Goal: Task Accomplishment & Management: Complete application form

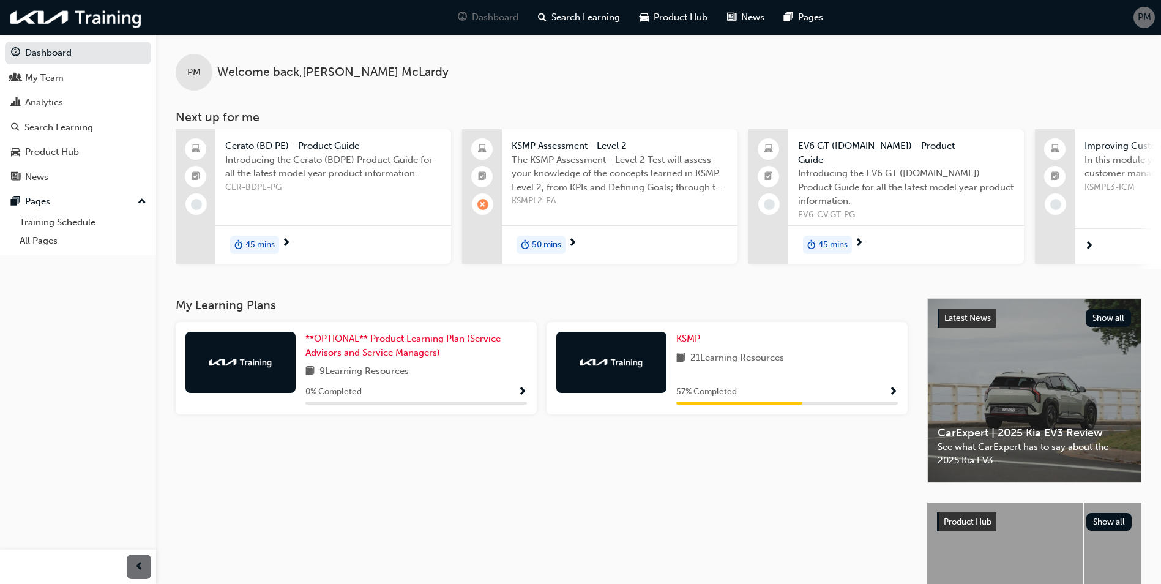
click at [602, 359] on img at bounding box center [611, 362] width 67 height 12
click at [690, 334] on span "KSMP" at bounding box center [688, 338] width 24 height 11
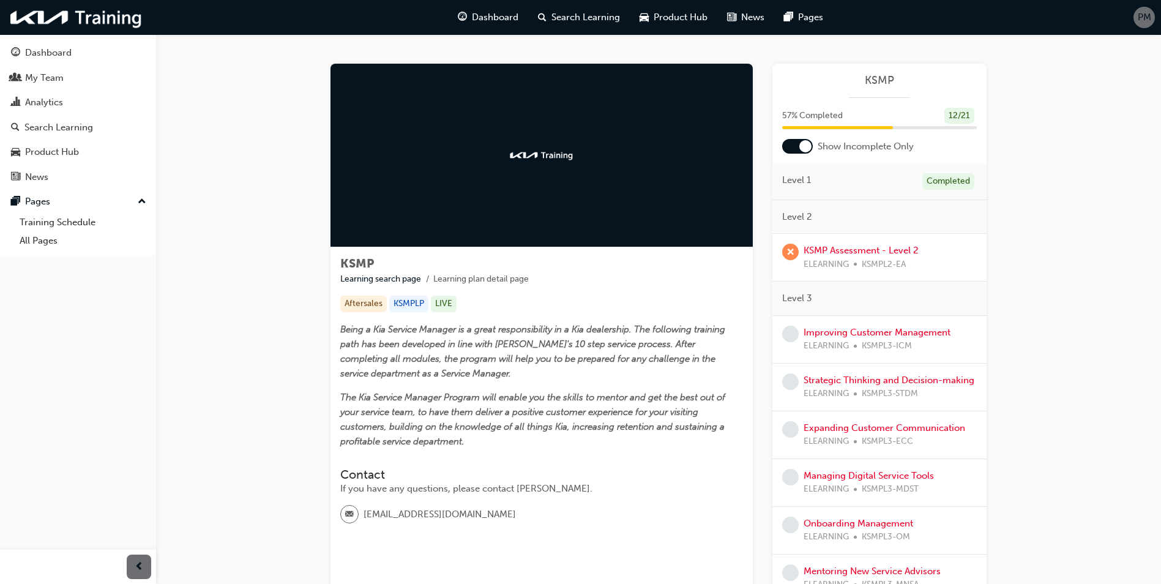
click at [789, 147] on div at bounding box center [797, 146] width 31 height 15
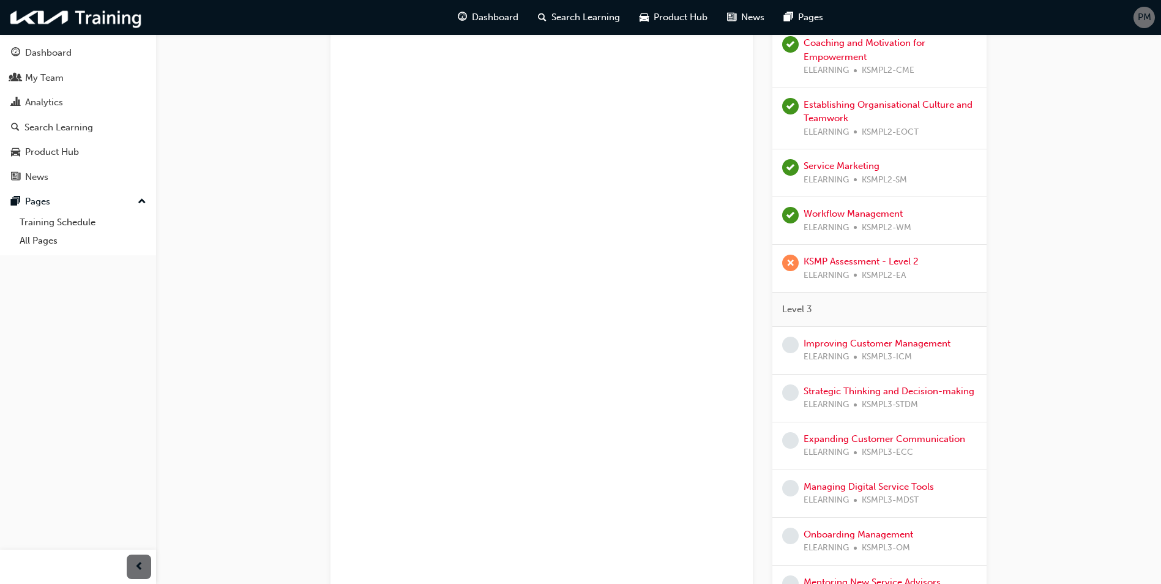
scroll to position [673, 0]
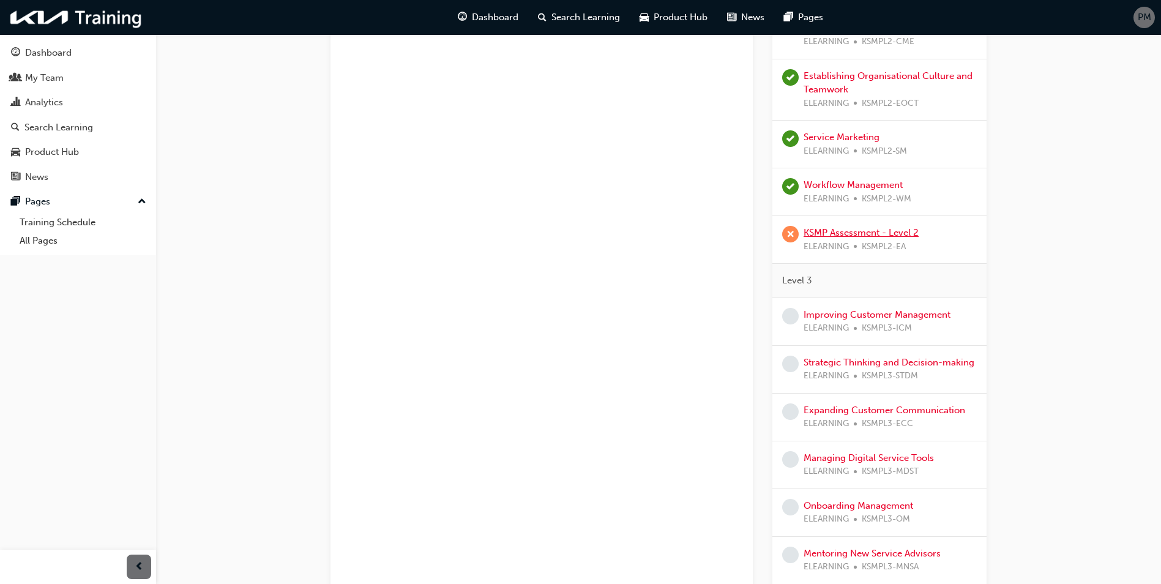
click at [837, 227] on link "KSMP Assessment - Level 2" at bounding box center [860, 232] width 115 height 11
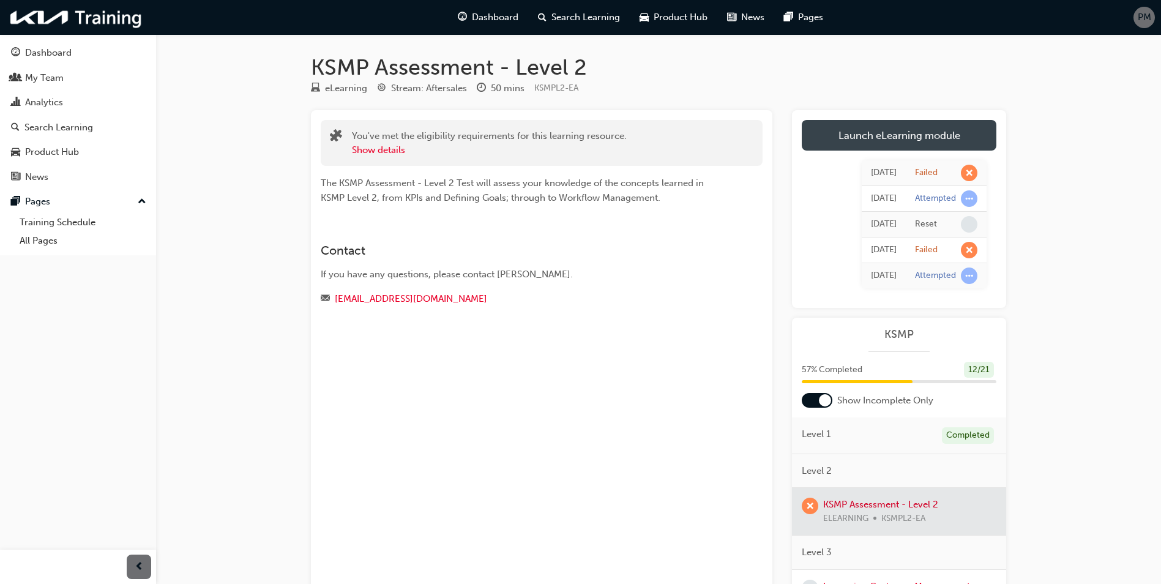
click at [853, 133] on link "Launch eLearning module" at bounding box center [899, 135] width 195 height 31
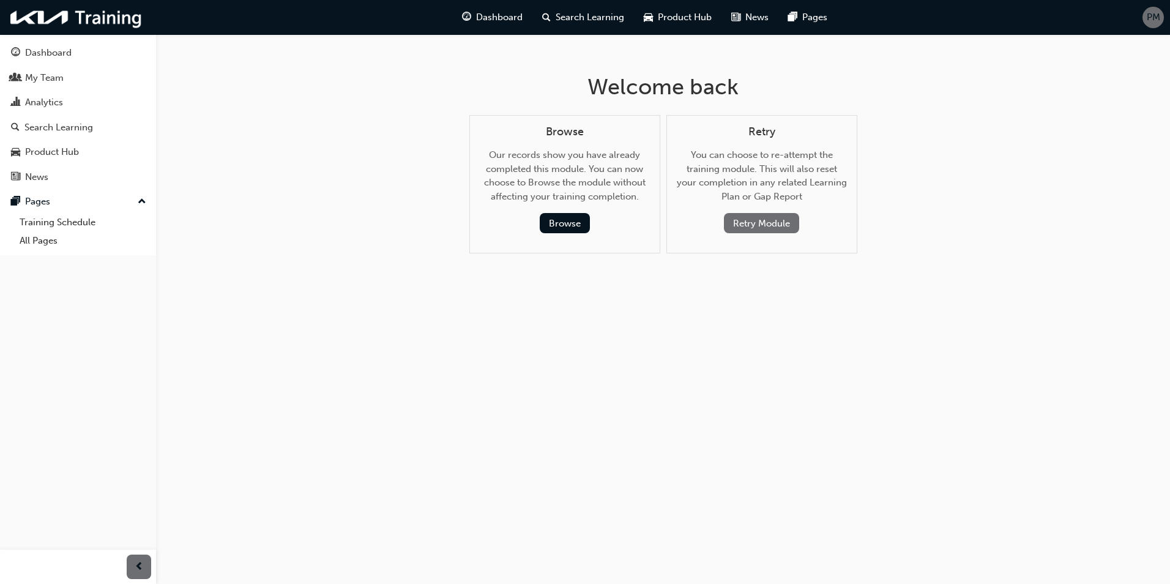
click at [751, 214] on button "Retry Module" at bounding box center [761, 223] width 75 height 20
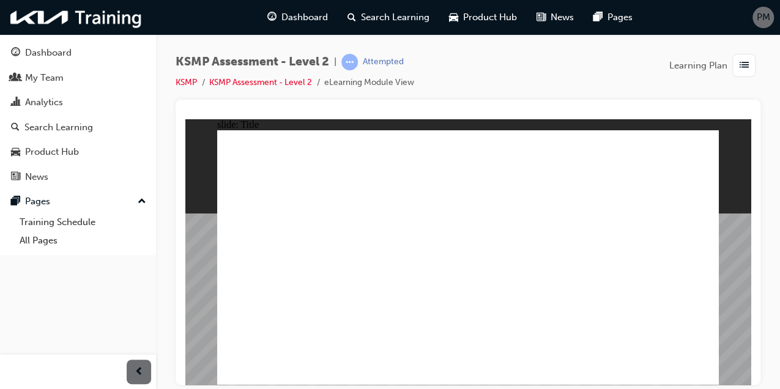
drag, startPoint x: 770, startPoint y: 226, endPoint x: 772, endPoint y: 271, distance: 45.4
click at [772, 271] on div "KSMP Assessment - Level 2 | Attempted KSMP KSMP Assessment - Level 2 eLearning …" at bounding box center [468, 196] width 624 height 324
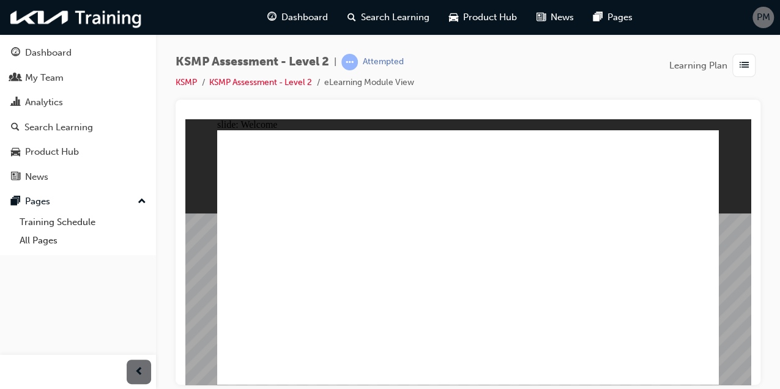
radio input "true"
drag, startPoint x: 333, startPoint y: 218, endPoint x: 296, endPoint y: 218, distance: 37.3
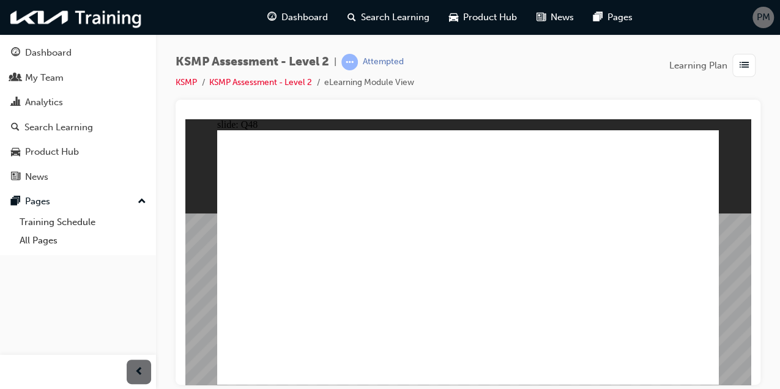
drag, startPoint x: 529, startPoint y: 218, endPoint x: 518, endPoint y: 210, distance: 13.6
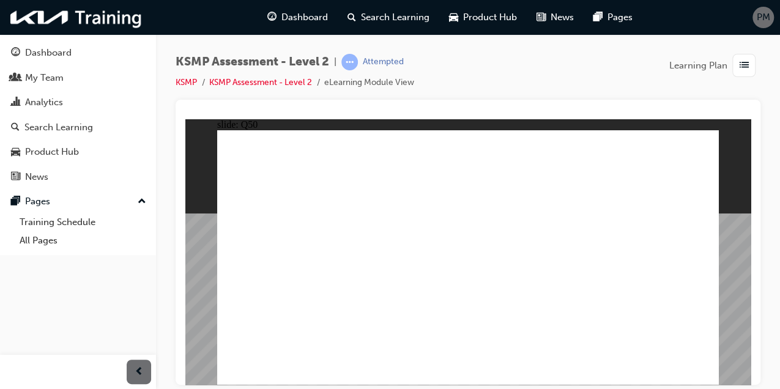
radio input "true"
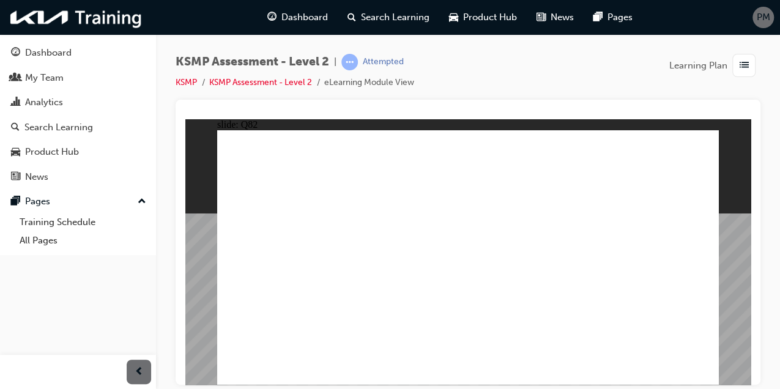
radio input "true"
checkbox input "true"
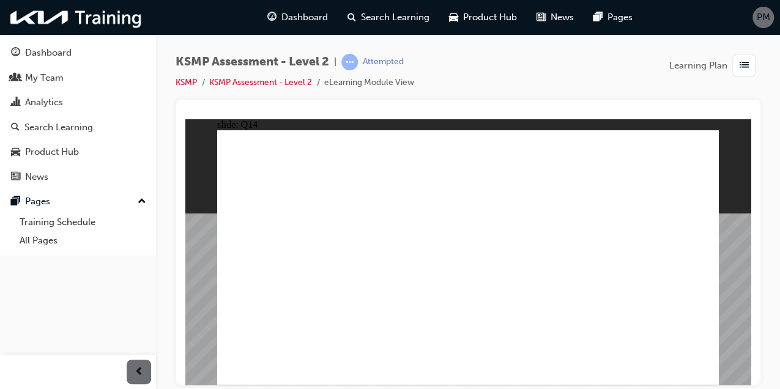
checkbox input "true"
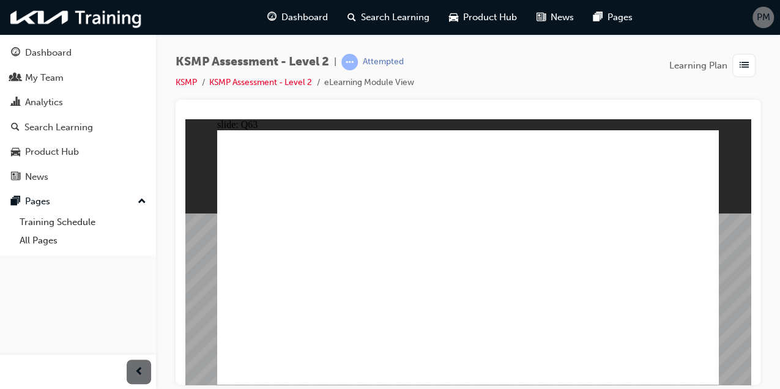
radio input "true"
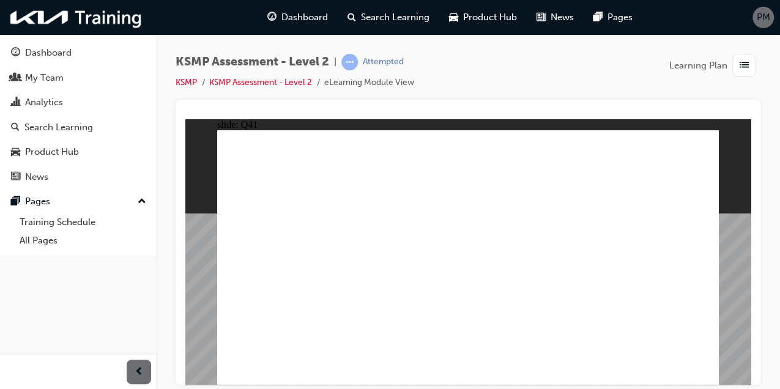
radio input "true"
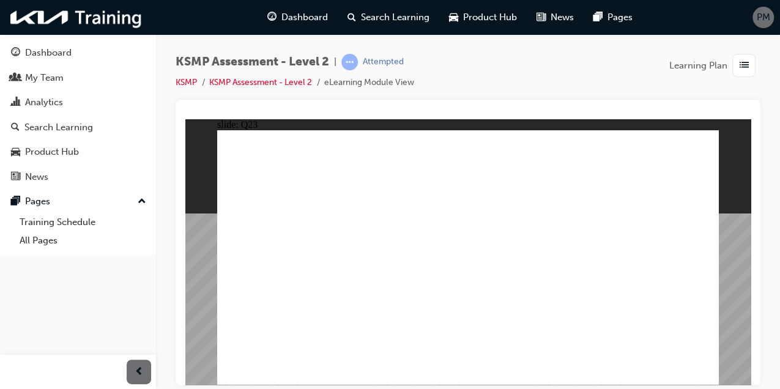
radio input "true"
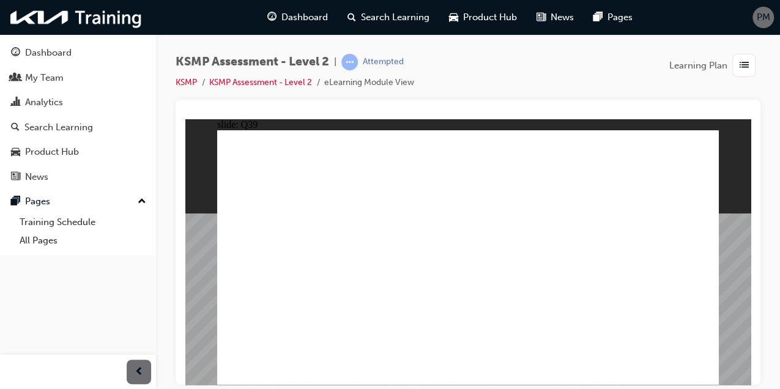
radio input "true"
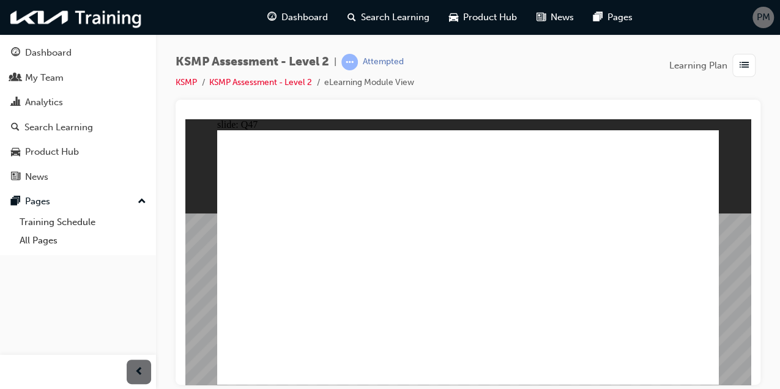
radio input "true"
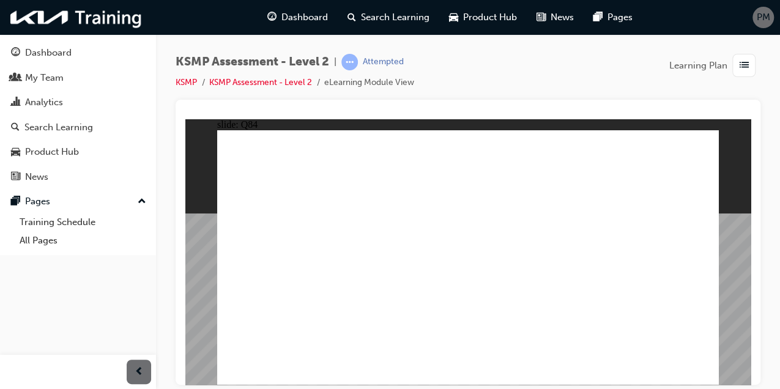
radio input "true"
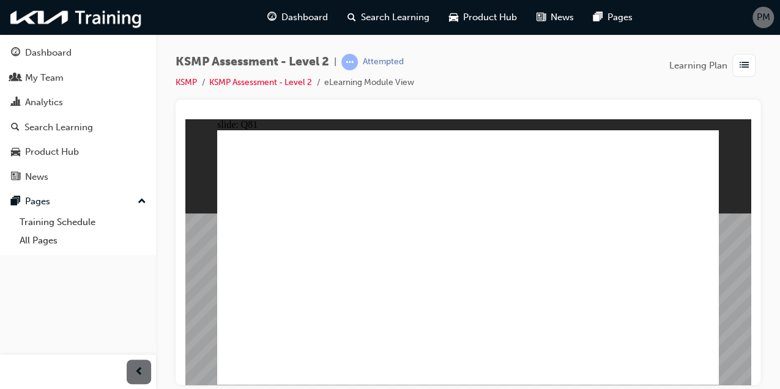
radio input "true"
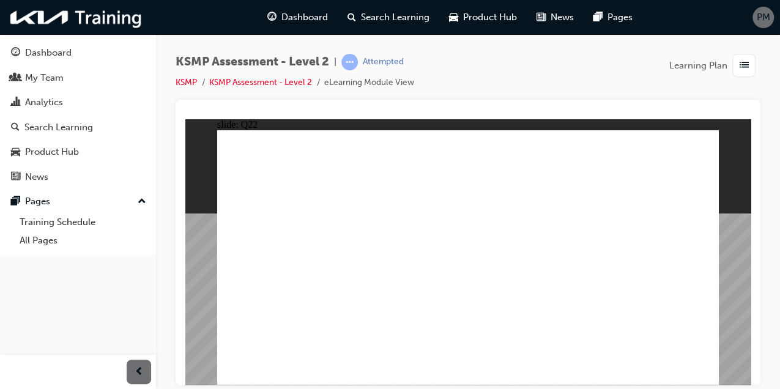
checkbox input "true"
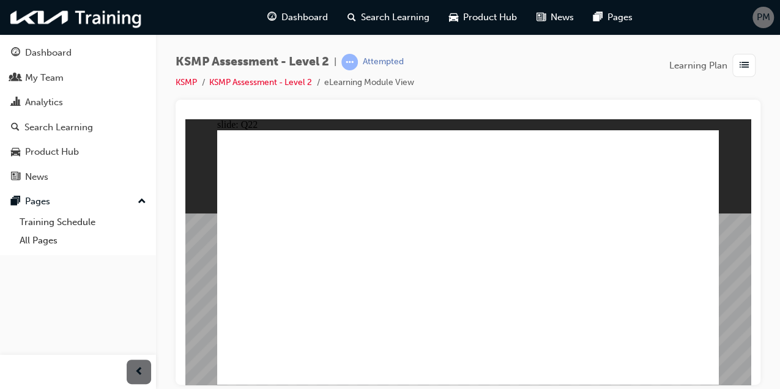
checkbox input "true"
radio input "true"
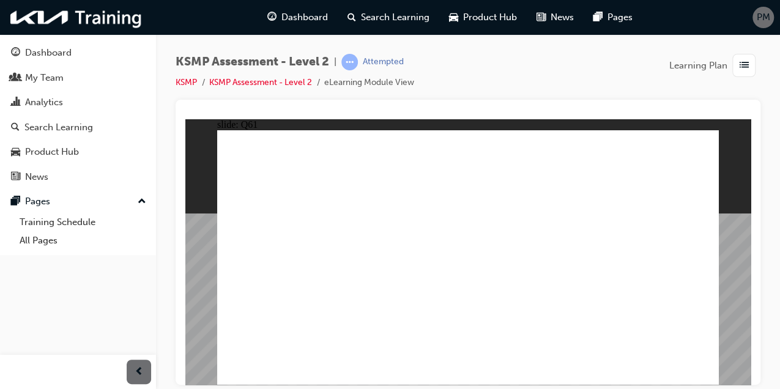
radio input "true"
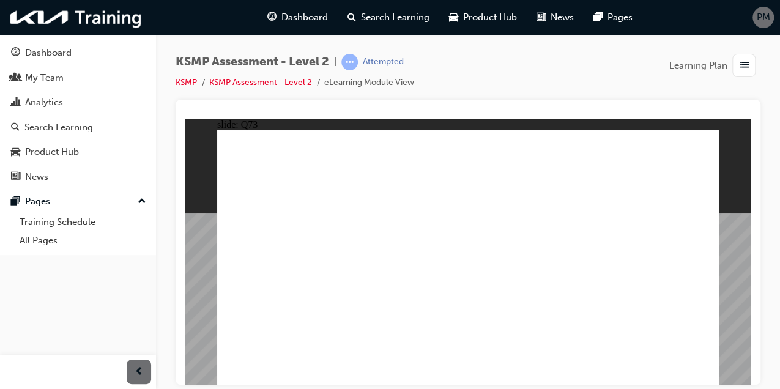
radio input "true"
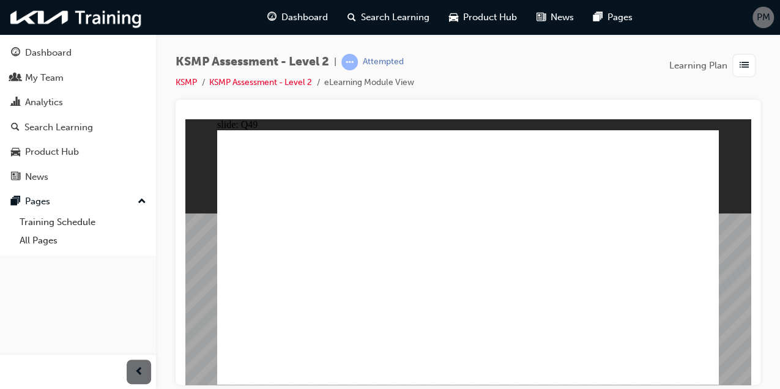
radio input "true"
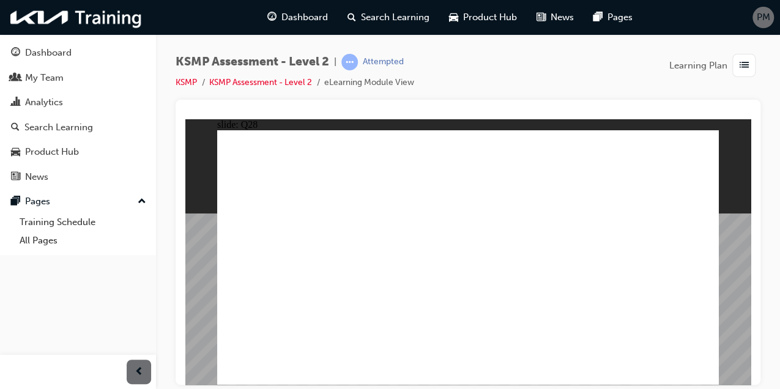
radio input "true"
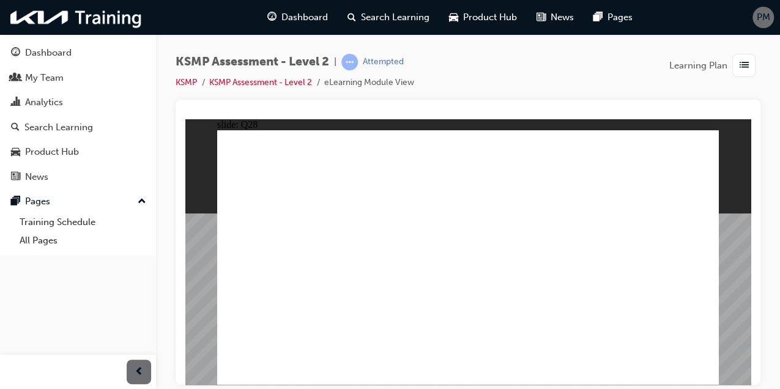
click at [137, 370] on span "prev-icon" at bounding box center [139, 372] width 9 height 15
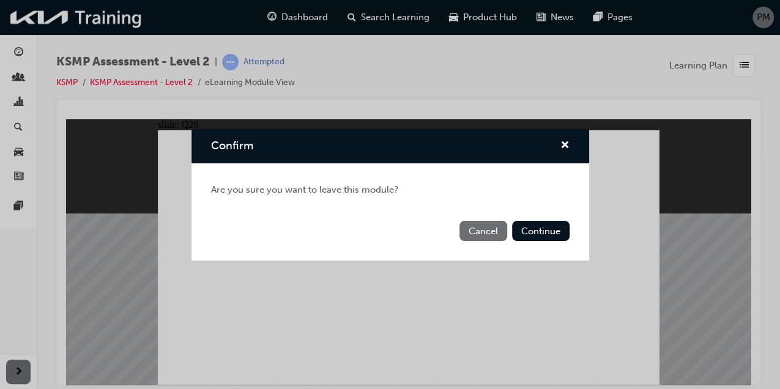
click at [487, 230] on button "Cancel" at bounding box center [484, 231] width 48 height 20
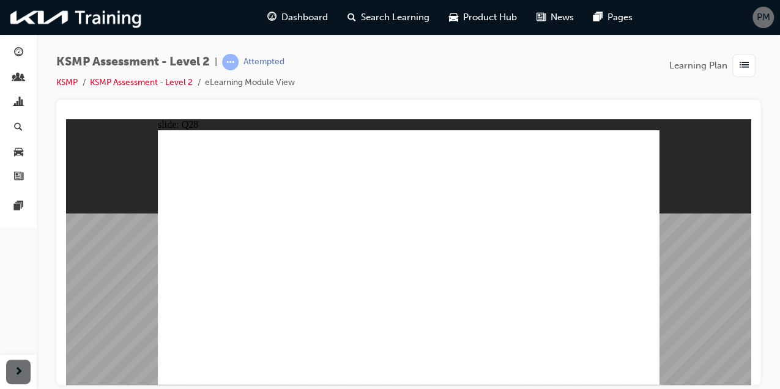
radio input "true"
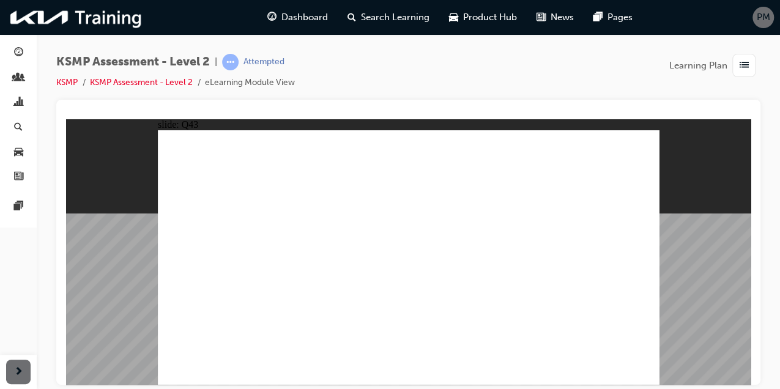
radio input "true"
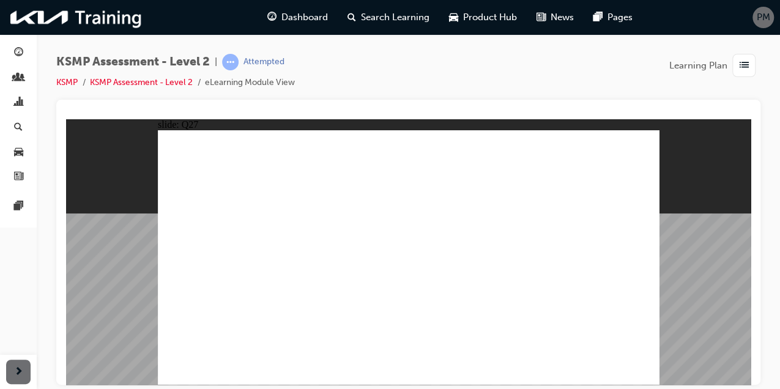
radio input "true"
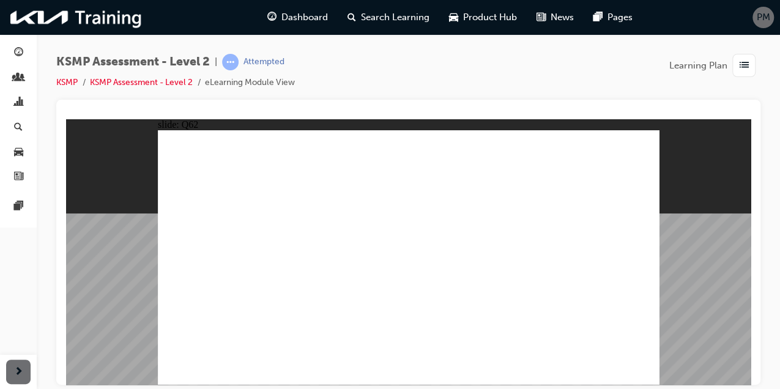
radio input "true"
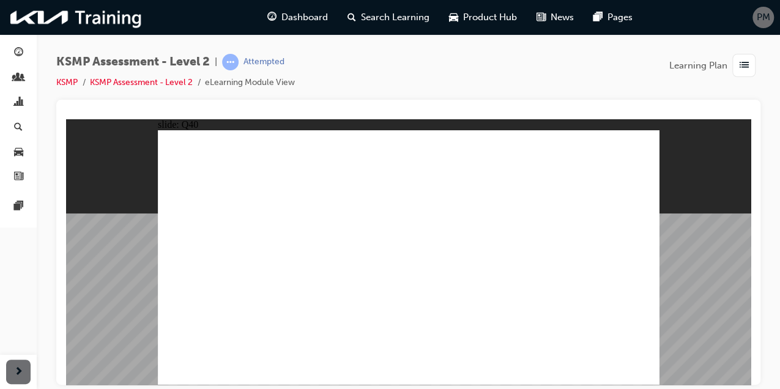
radio input "true"
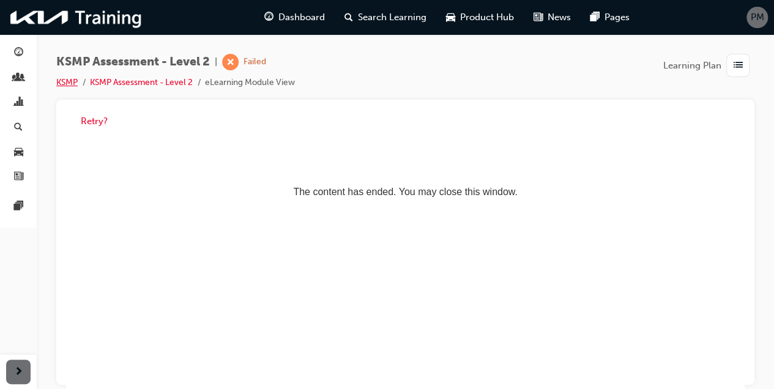
click at [70, 82] on link "KSMP" at bounding box center [66, 82] width 21 height 10
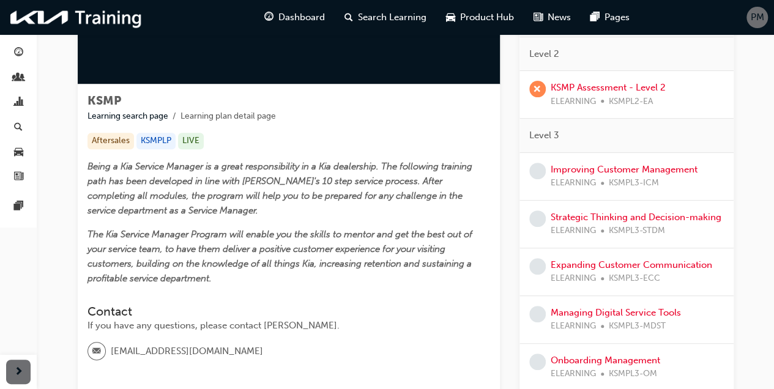
scroll to position [122, 0]
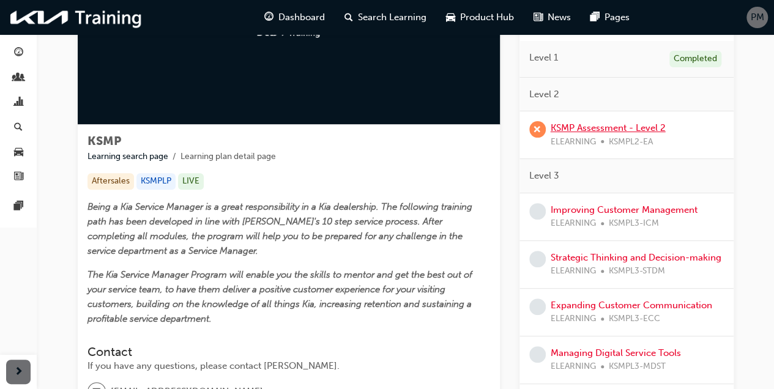
click at [583, 126] on link "KSMP Assessment - Level 2" at bounding box center [608, 127] width 115 height 11
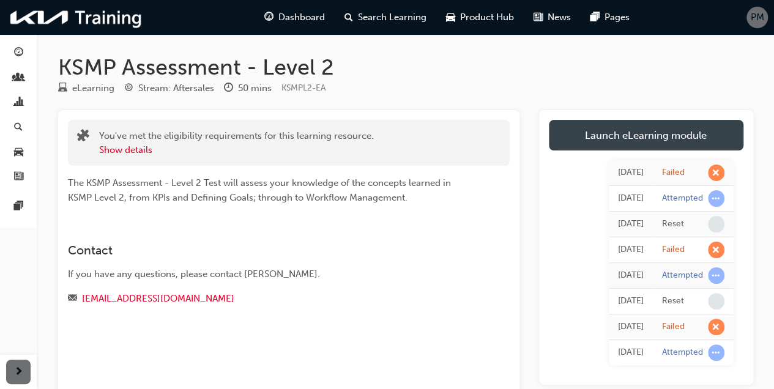
click at [607, 129] on link "Launch eLearning module" at bounding box center [646, 135] width 195 height 31
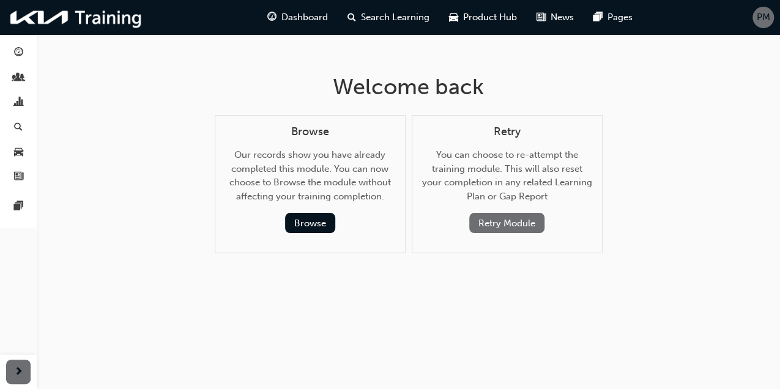
click at [498, 220] on button "Retry Module" at bounding box center [506, 223] width 75 height 20
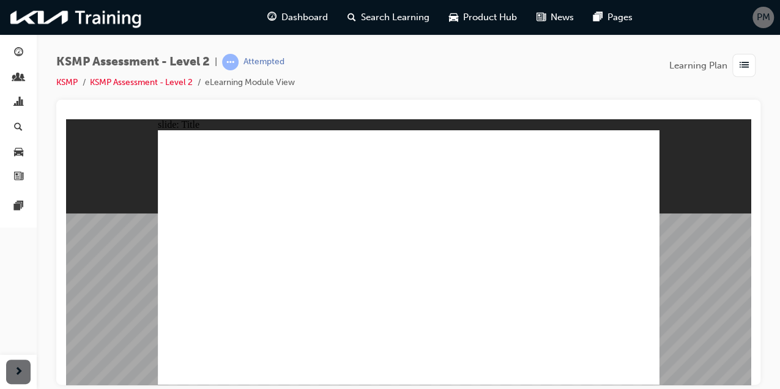
radio input "true"
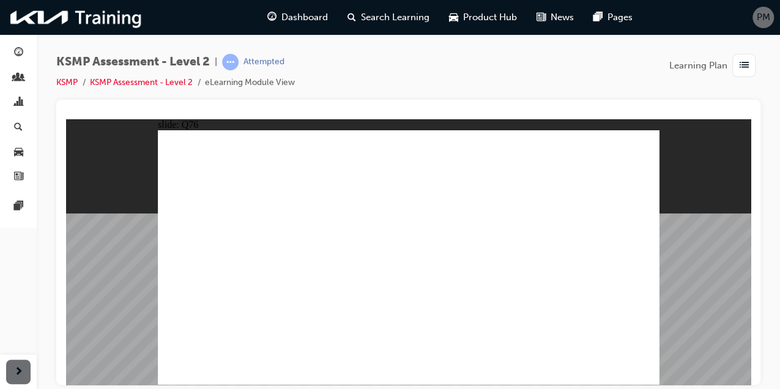
radio input "true"
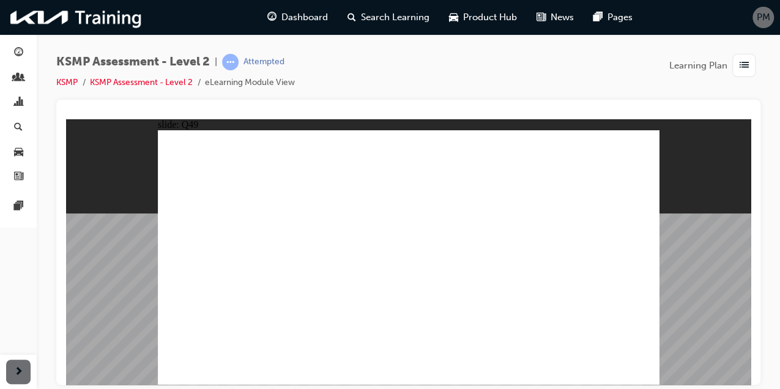
checkbox input "true"
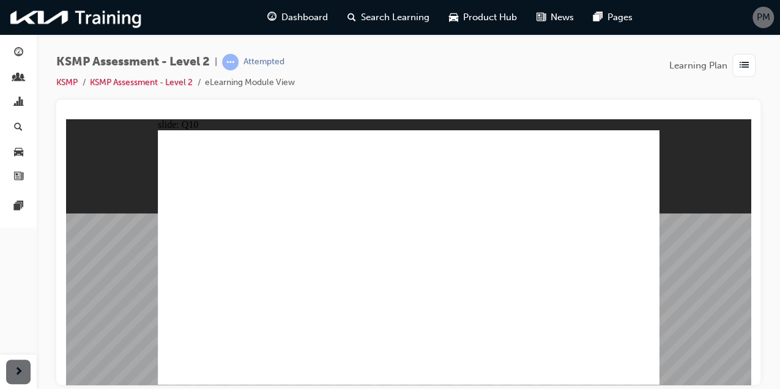
drag, startPoint x: 453, startPoint y: 311, endPoint x: 471, endPoint y: 321, distance: 20.5
checkbox input "true"
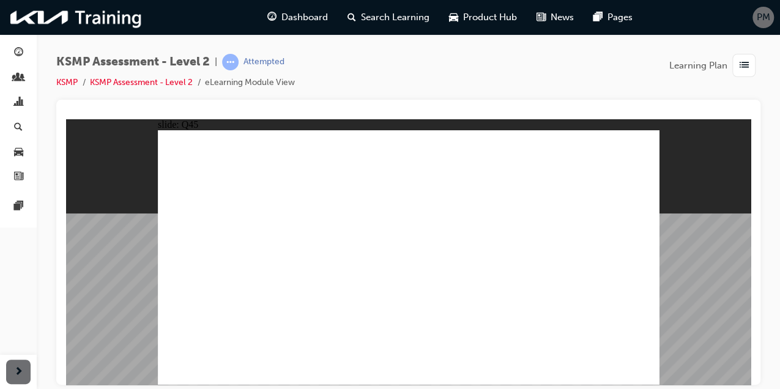
radio input "true"
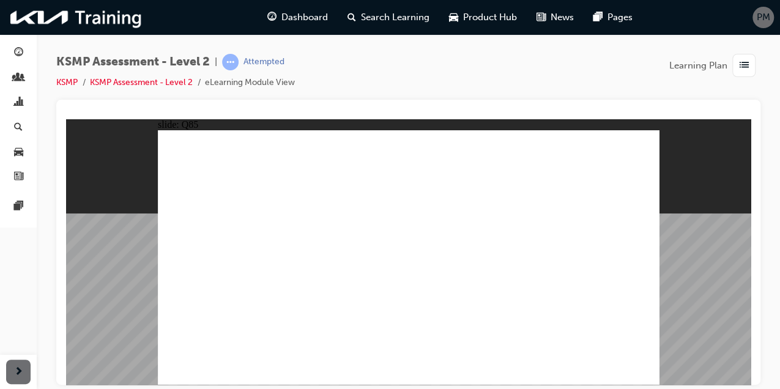
radio input "true"
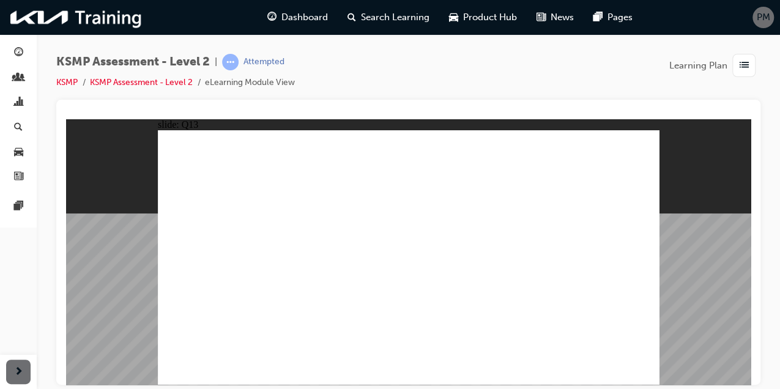
radio input "true"
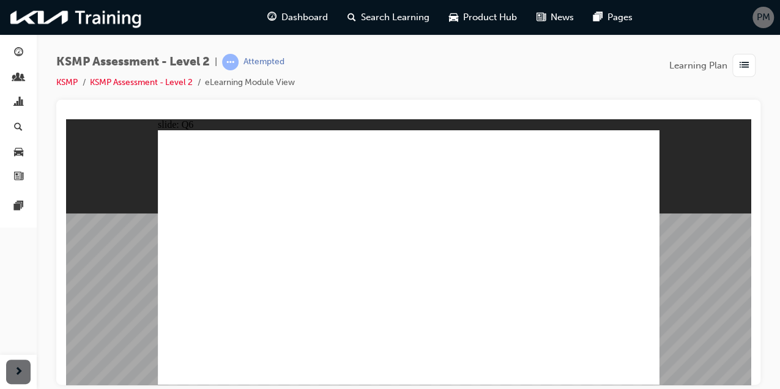
checkbox input "true"
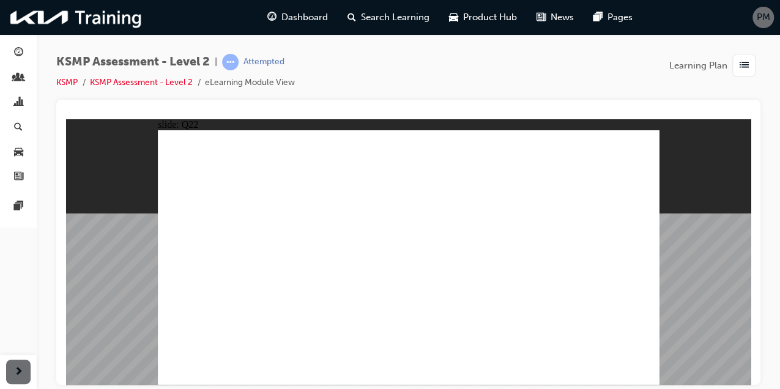
checkbox input "true"
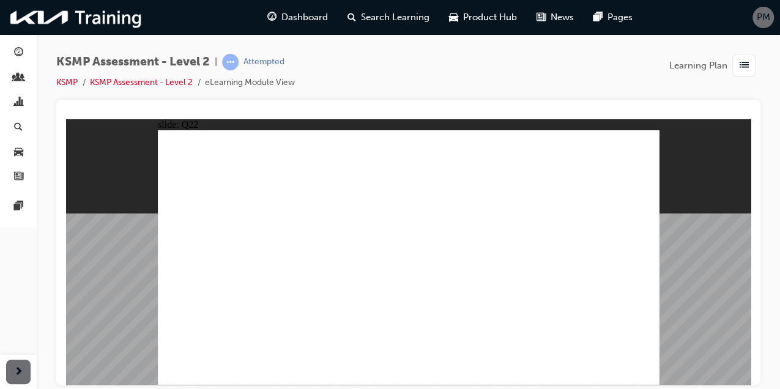
radio input "true"
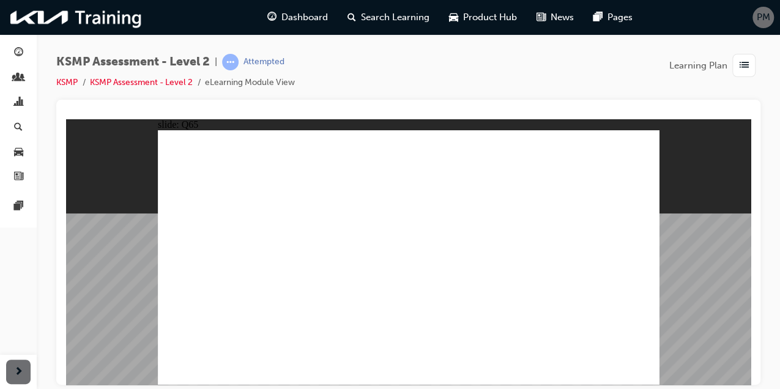
radio input "true"
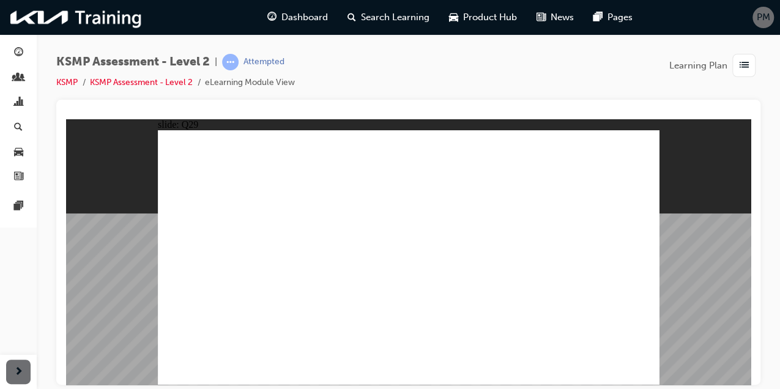
radio input "true"
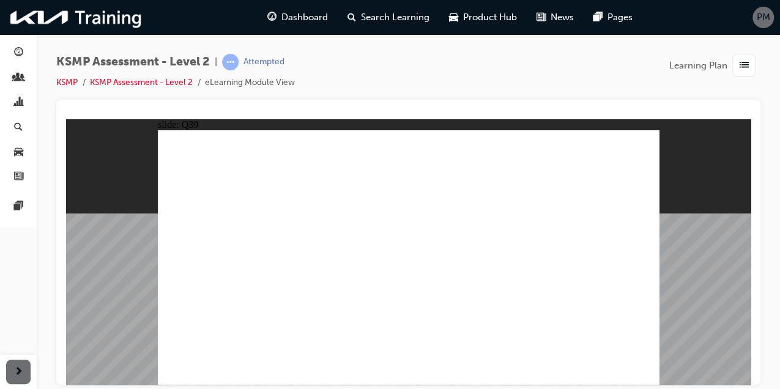
radio input "true"
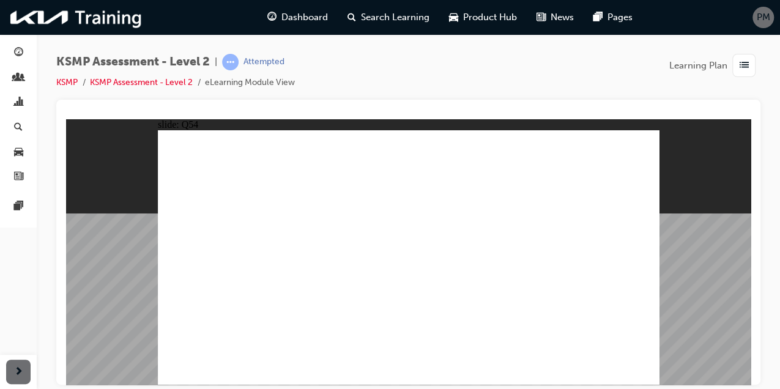
radio input "true"
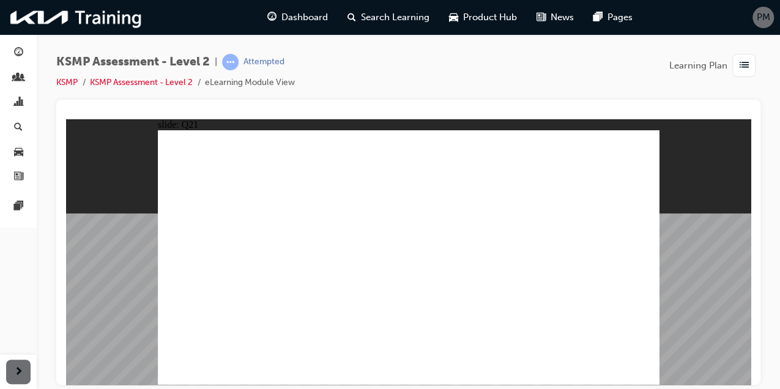
radio input "true"
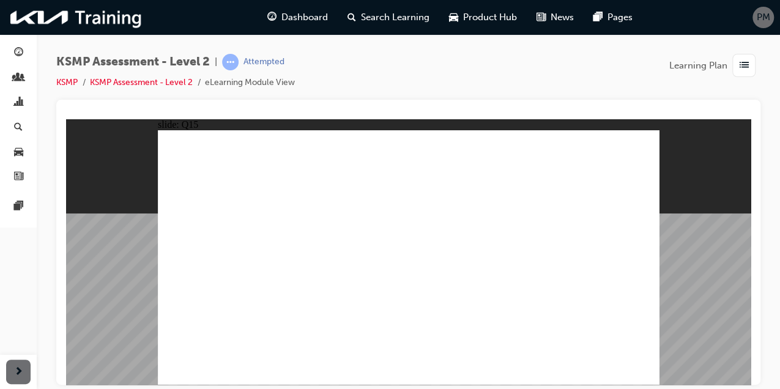
radio input "true"
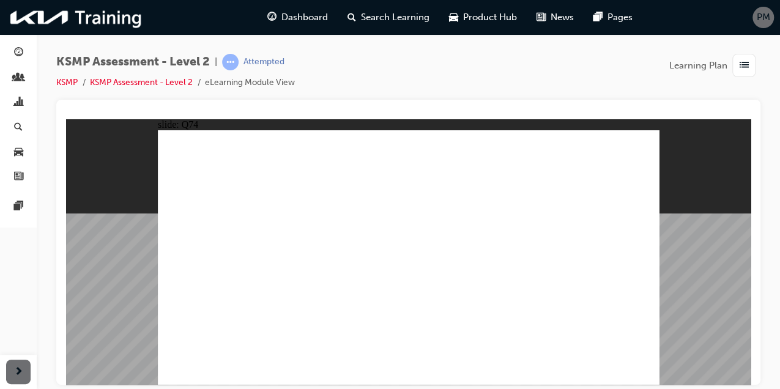
radio input "true"
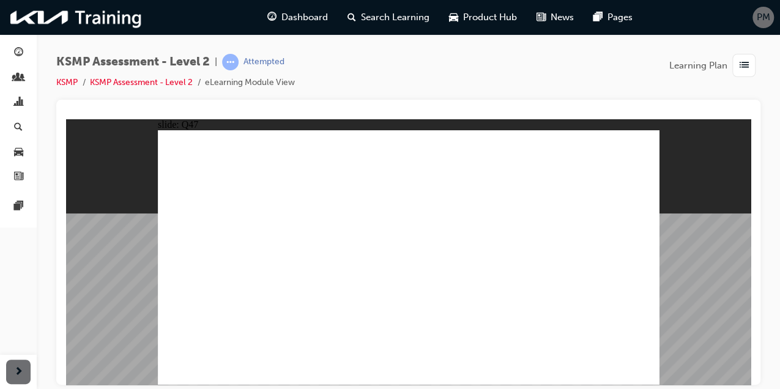
radio input "true"
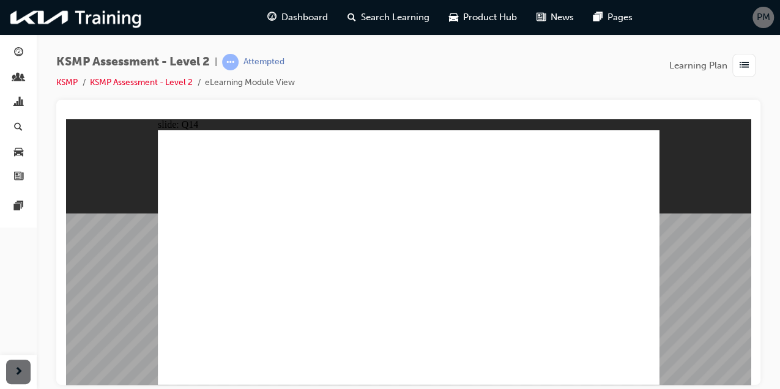
checkbox input "true"
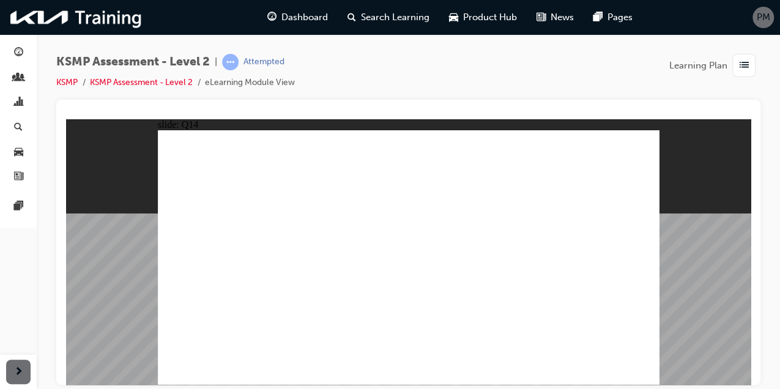
radio input "true"
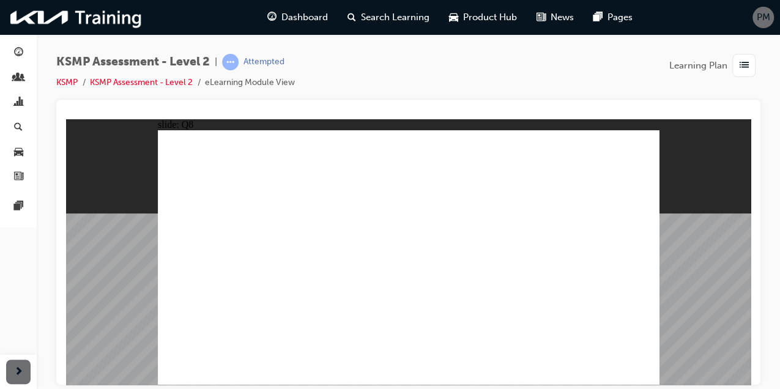
checkbox input "true"
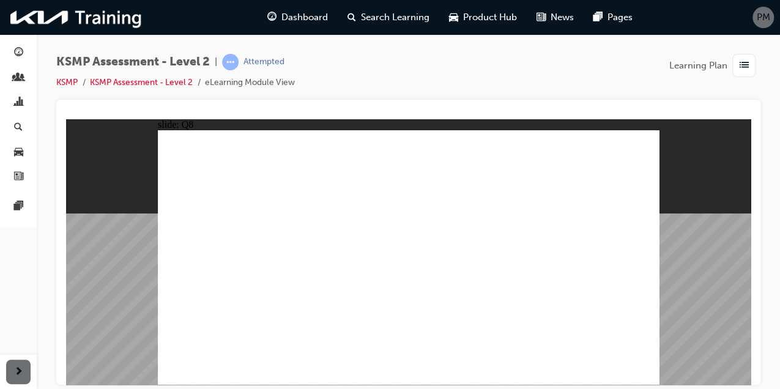
checkbox input "true"
radio input "true"
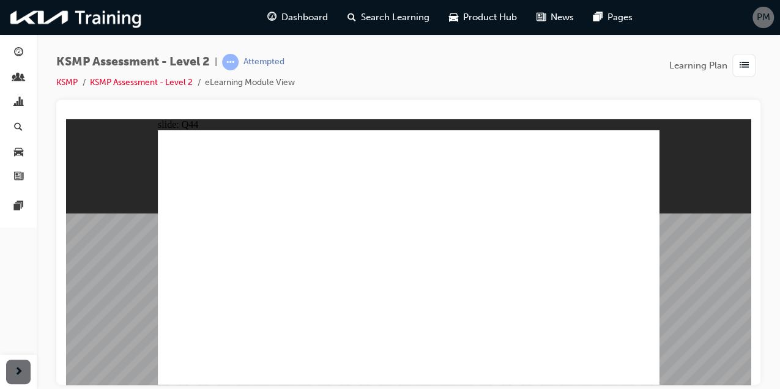
radio input "true"
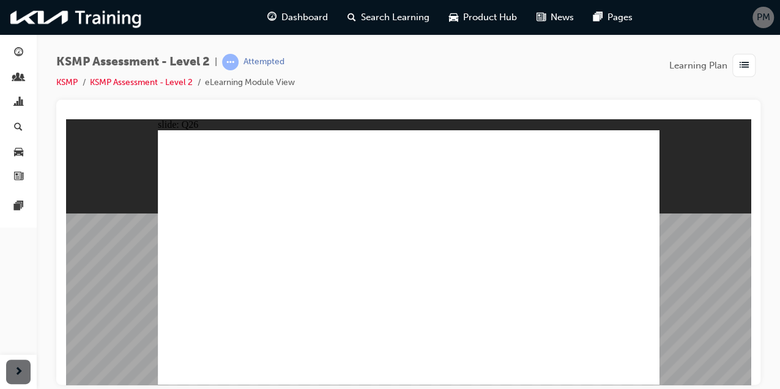
radio input "true"
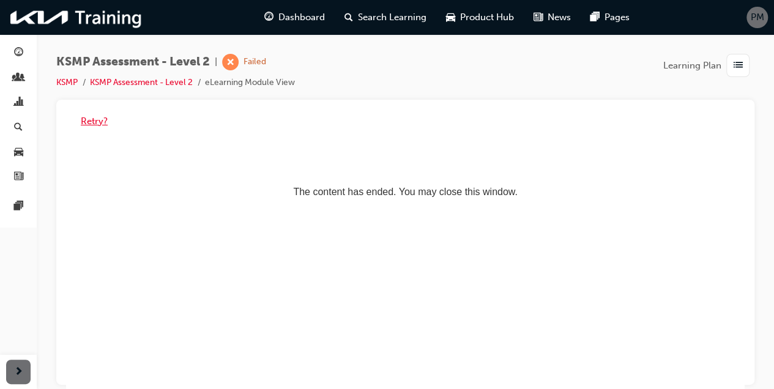
click at [91, 120] on button "Retry?" at bounding box center [94, 121] width 27 height 14
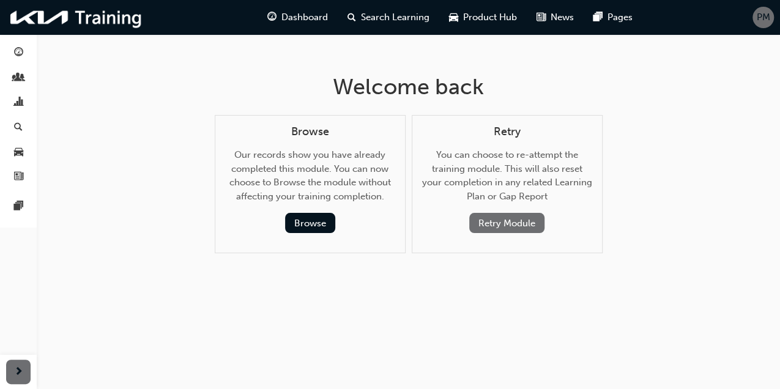
click at [509, 218] on button "Retry Module" at bounding box center [506, 223] width 75 height 20
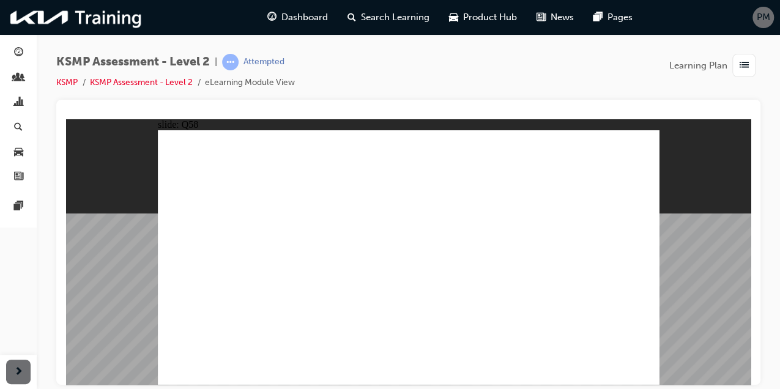
radio input "false"
radio input "true"
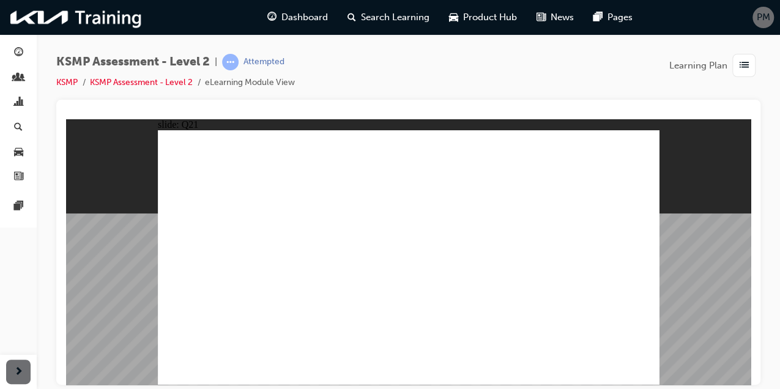
radio input "true"
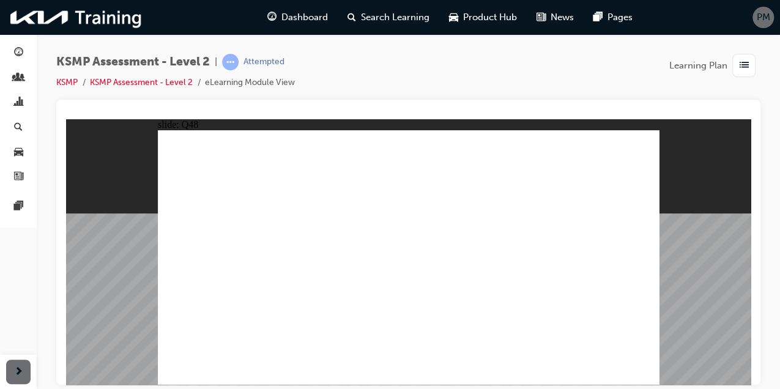
radio input "true"
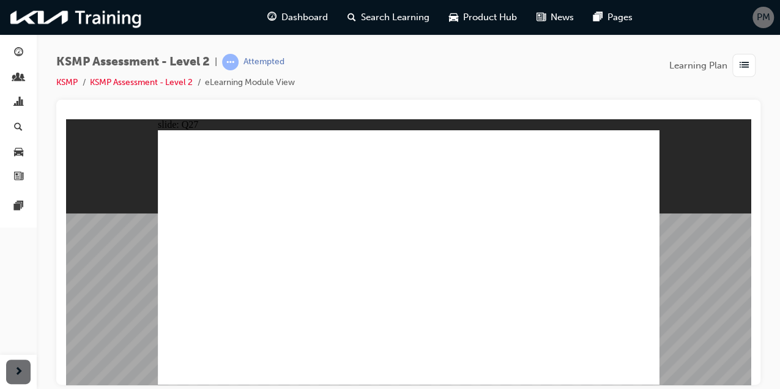
radio input "true"
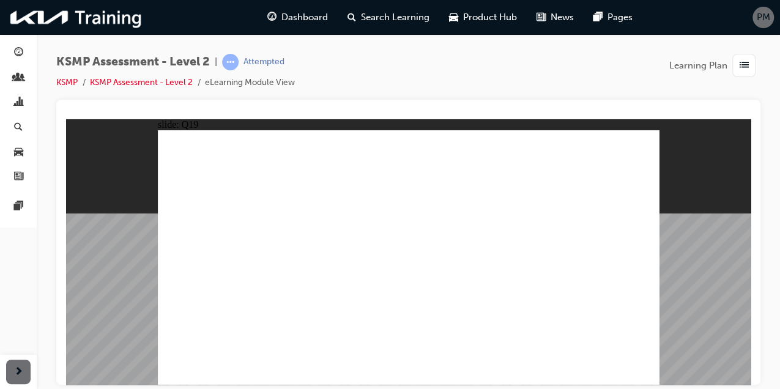
checkbox input "true"
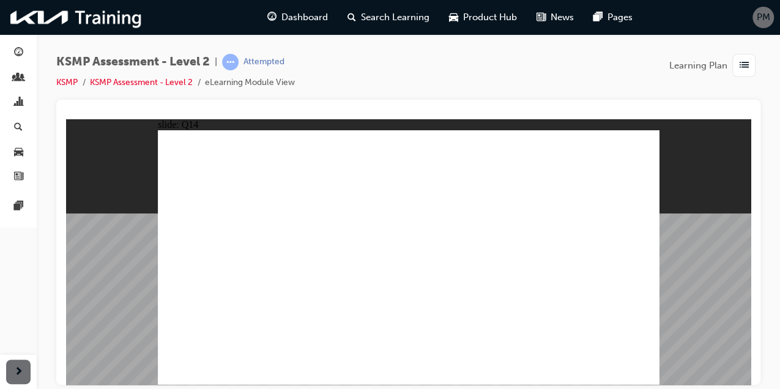
drag, startPoint x: 330, startPoint y: 228, endPoint x: 237, endPoint y: 223, distance: 92.5
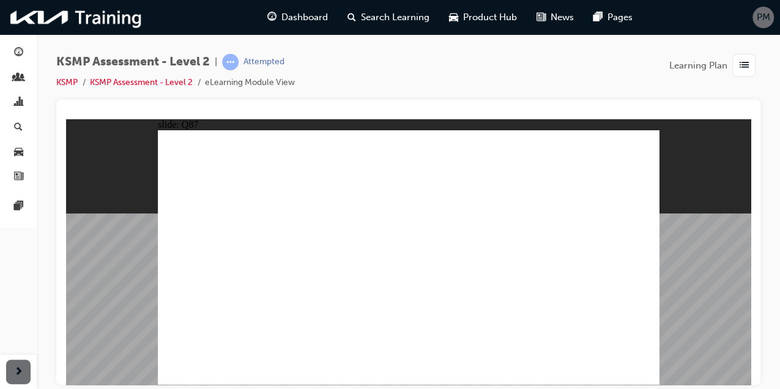
radio input "true"
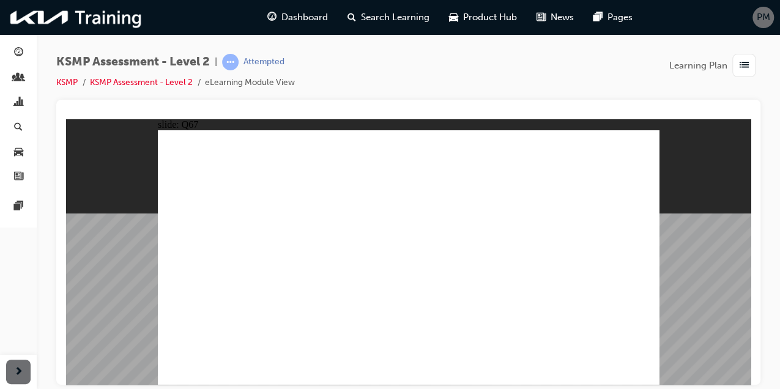
radio input "true"
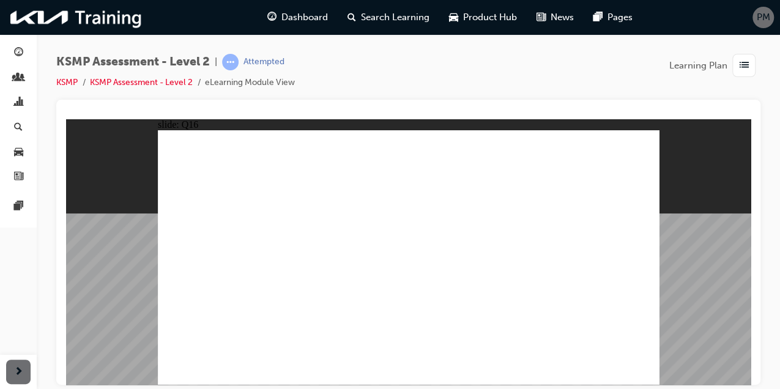
radio input "true"
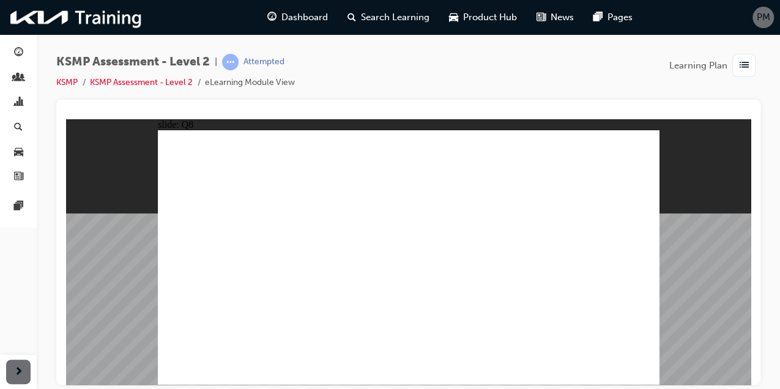
checkbox input "true"
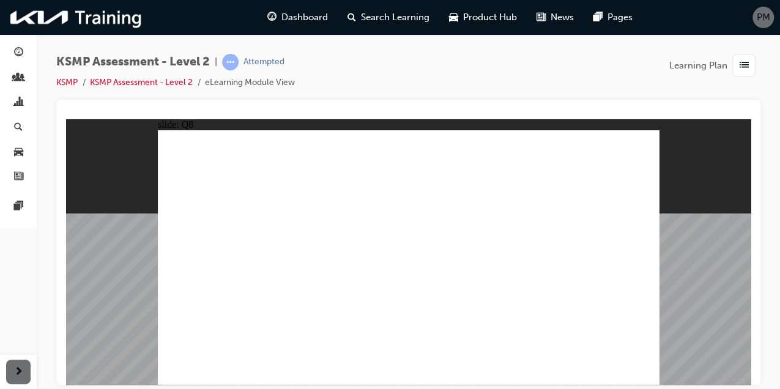
checkbox input "true"
radio input "true"
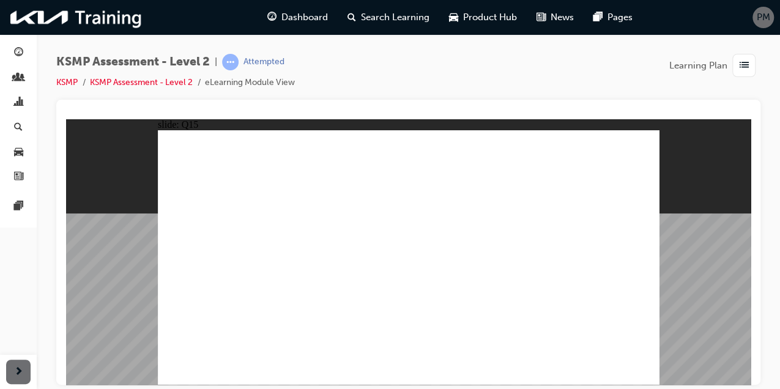
radio input "true"
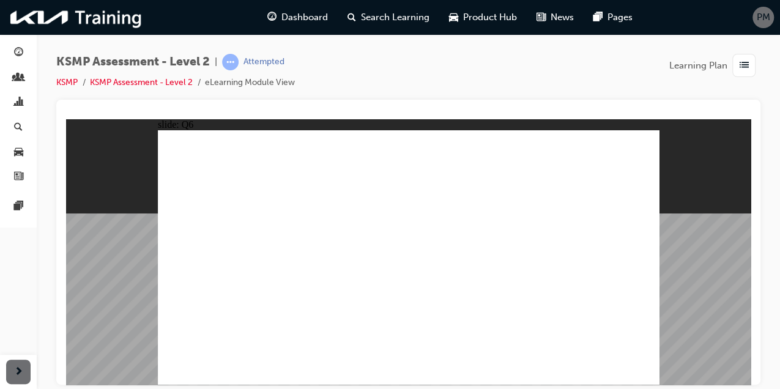
radio input "true"
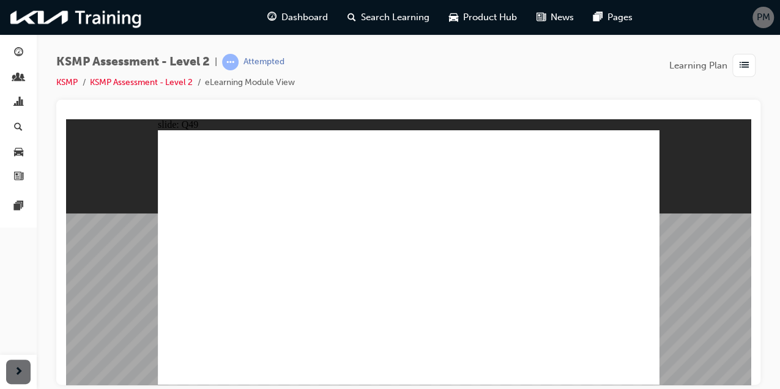
radio input "true"
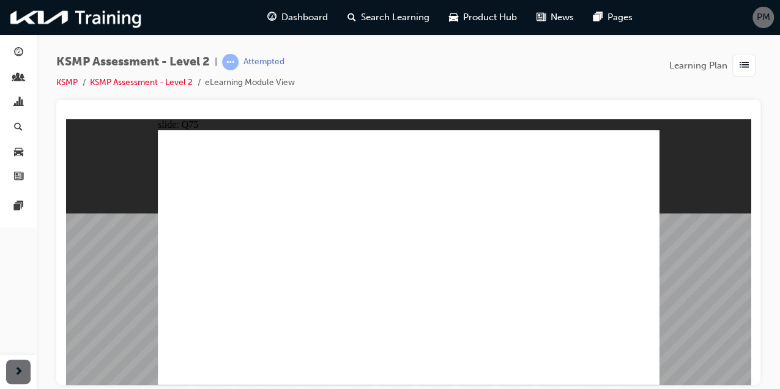
radio input "true"
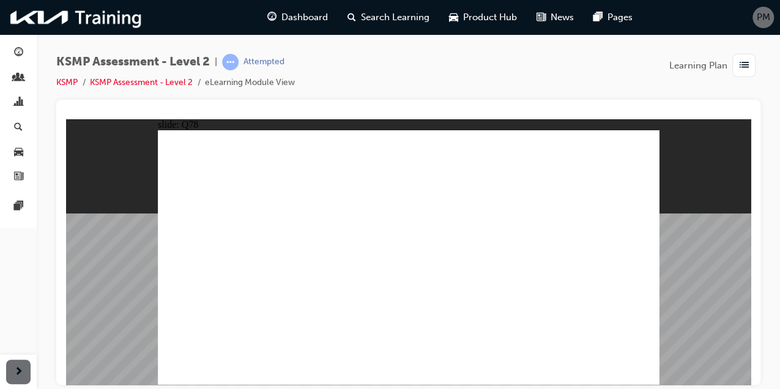
radio input "true"
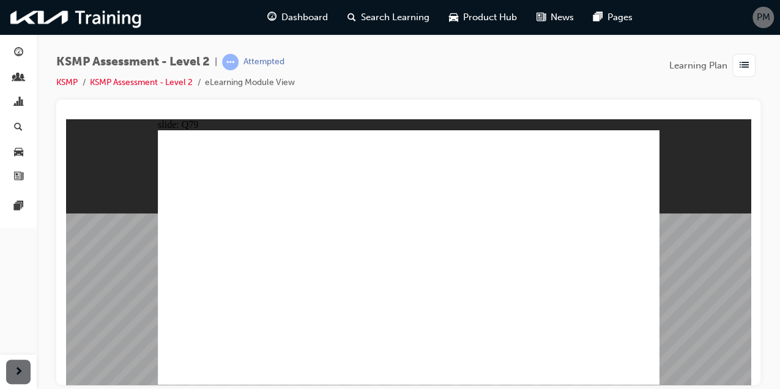
radio input "true"
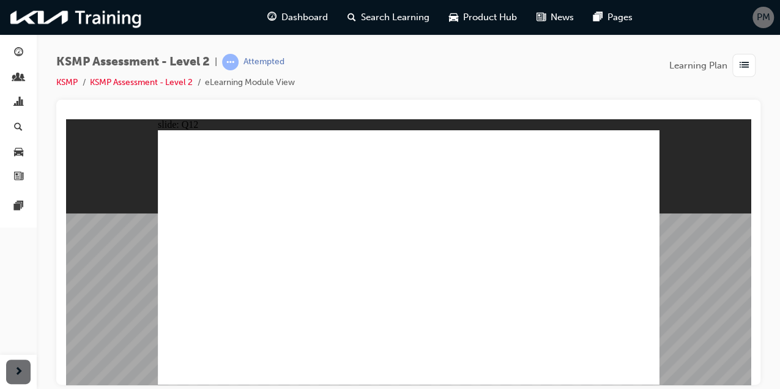
checkbox input "true"
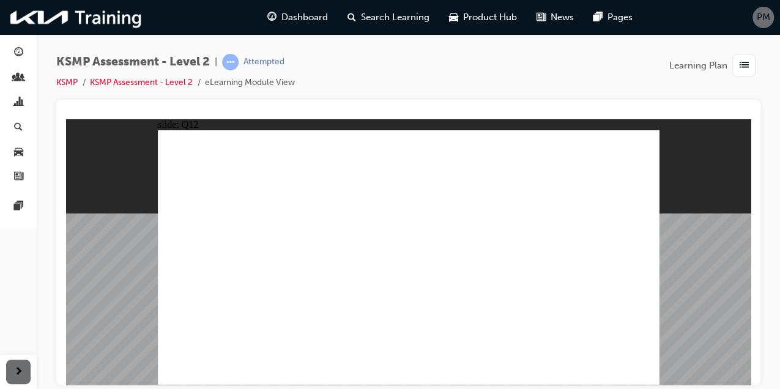
checkbox input "true"
radio input "true"
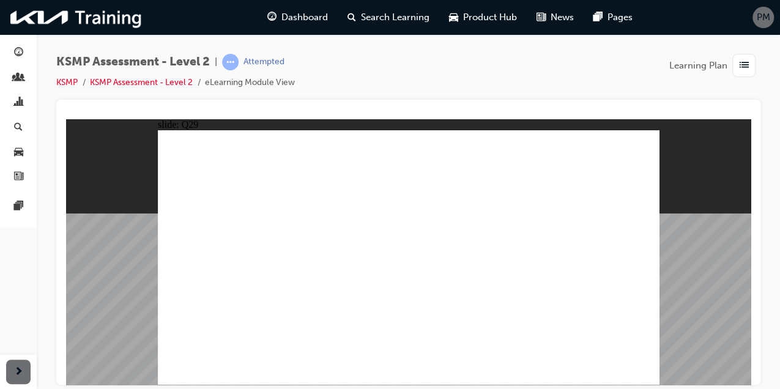
radio input "true"
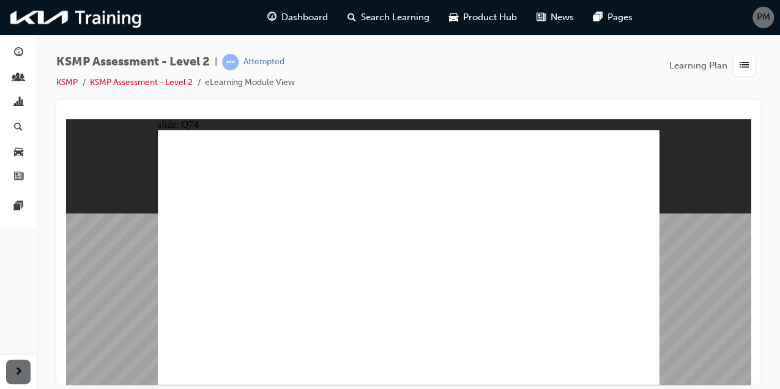
radio input "true"
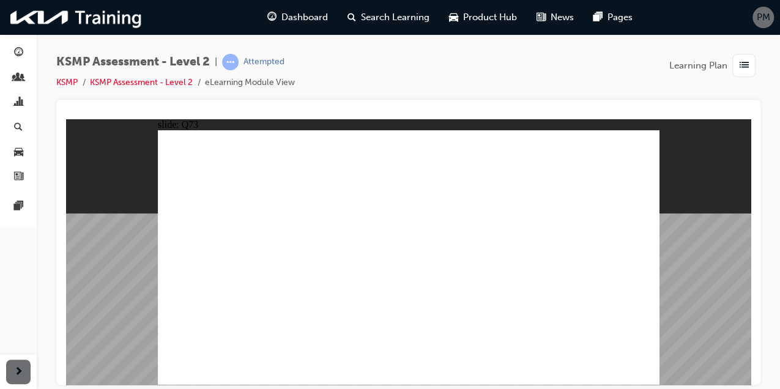
radio input "true"
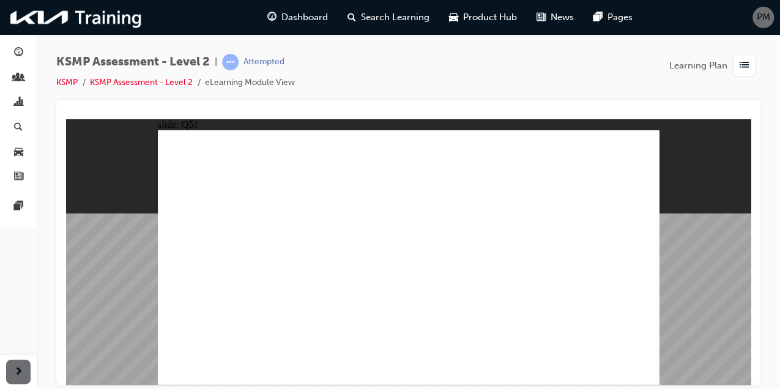
radio input "true"
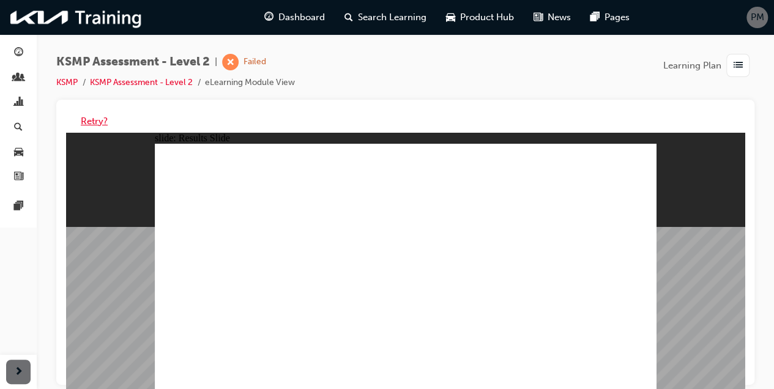
click at [94, 120] on button "Retry?" at bounding box center [94, 121] width 27 height 14
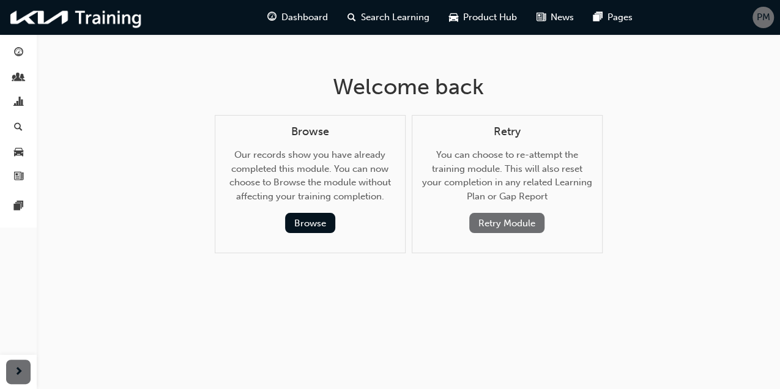
click at [510, 222] on button "Retry Module" at bounding box center [506, 223] width 75 height 20
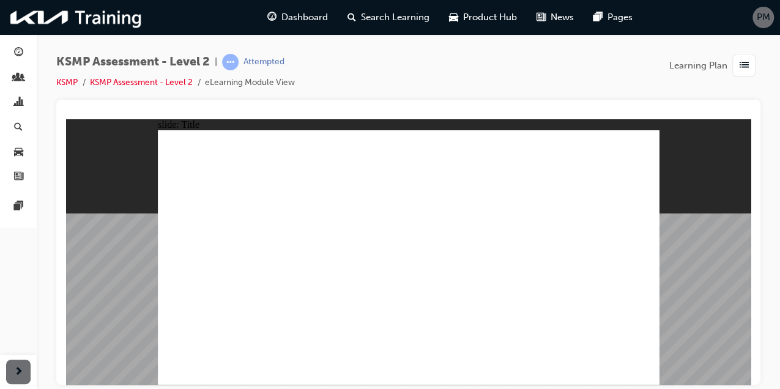
click at [66, 119] on image at bounding box center [66, 119] width 0 height 0
radio input "true"
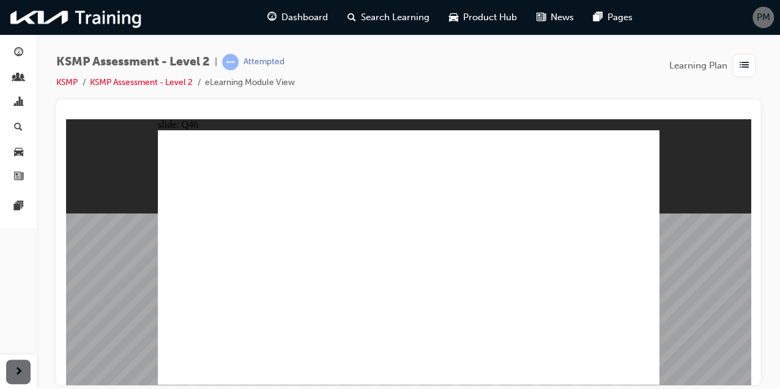
radio input "true"
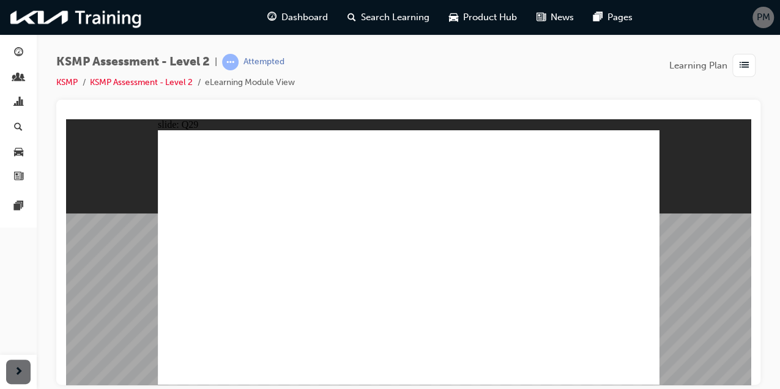
radio input "true"
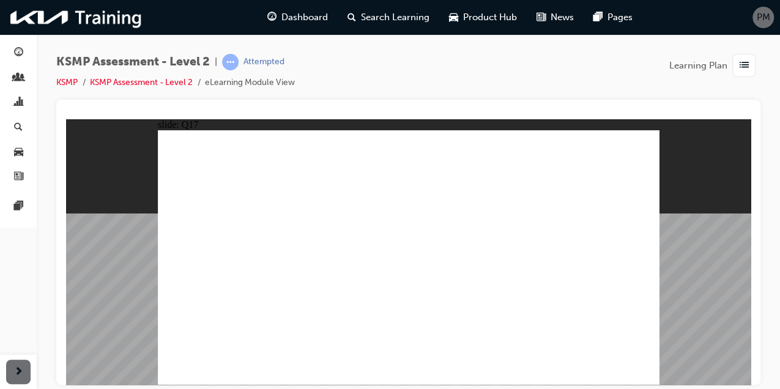
radio input "true"
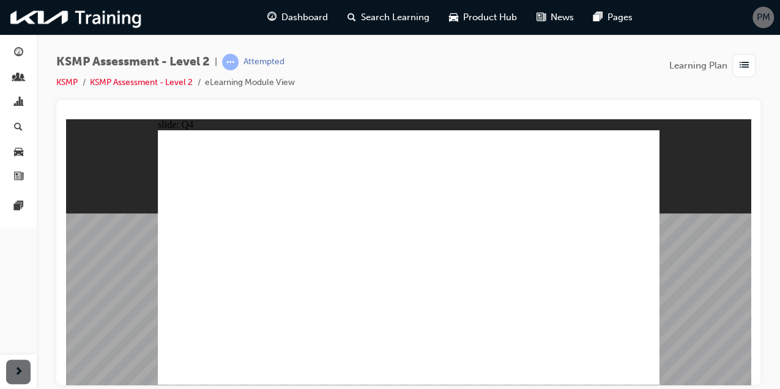
radio input "true"
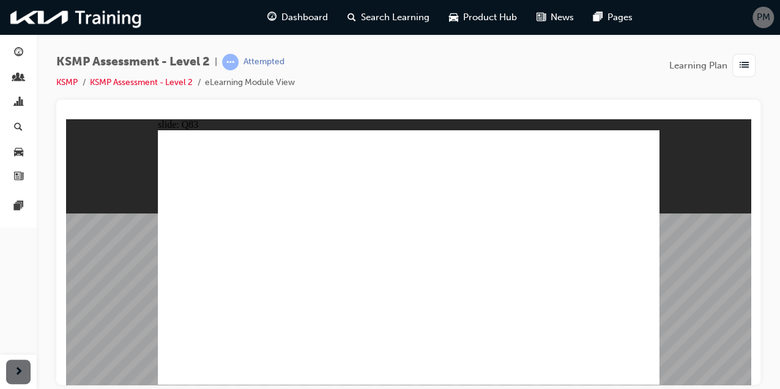
radio input "true"
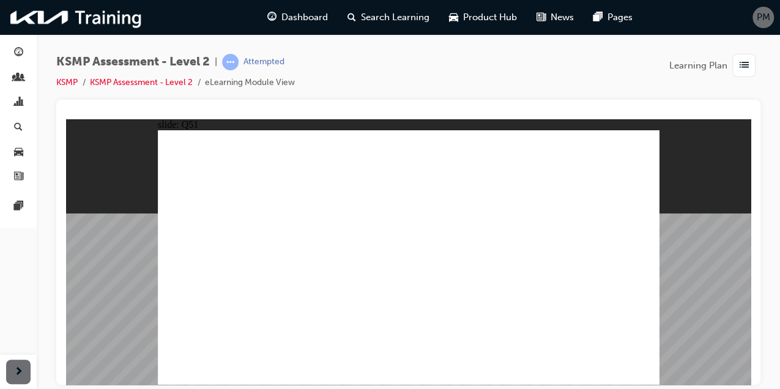
radio input "true"
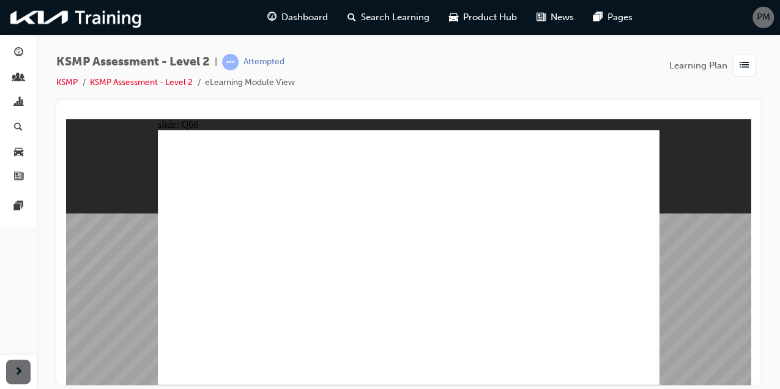
radio input "true"
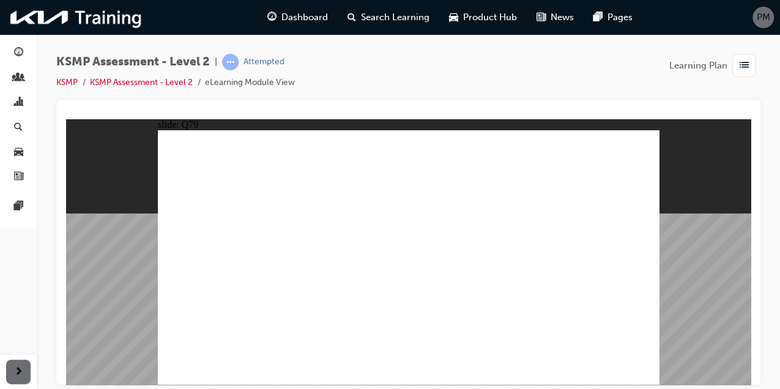
radio input "true"
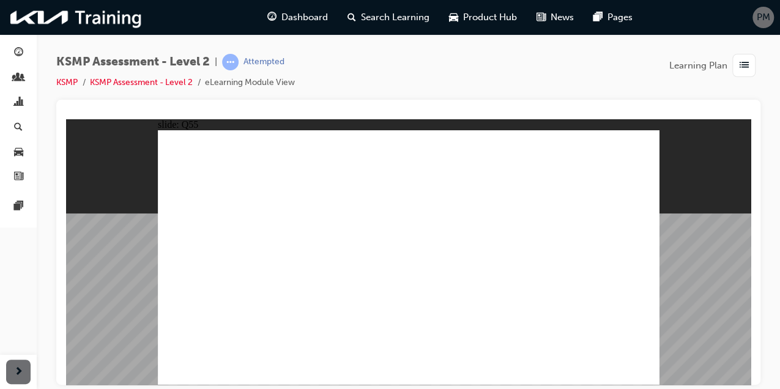
radio input "true"
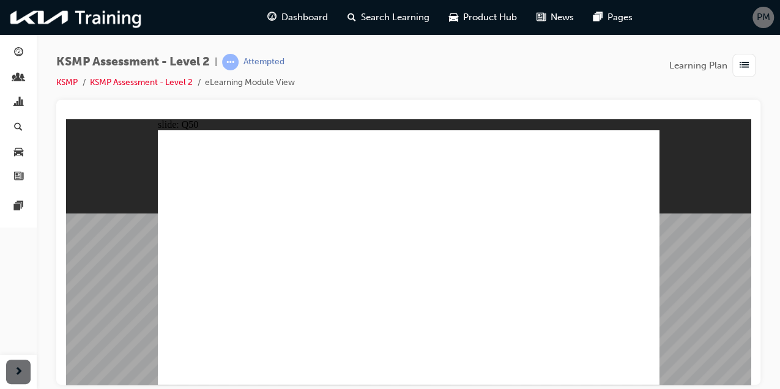
radio input "true"
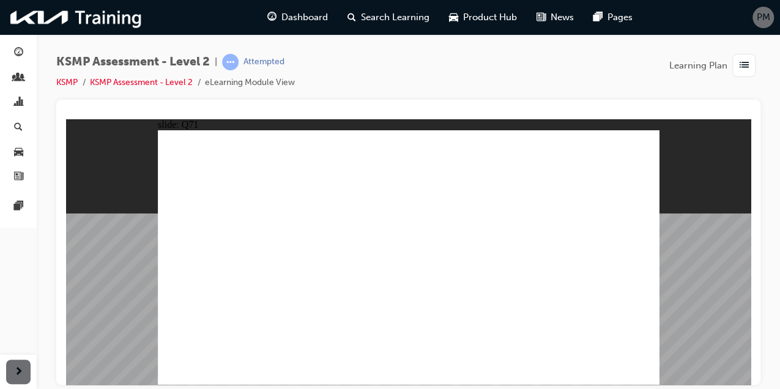
radio input "true"
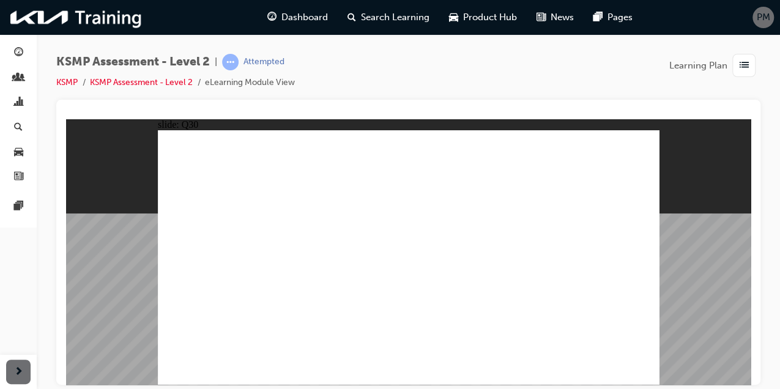
radio input "true"
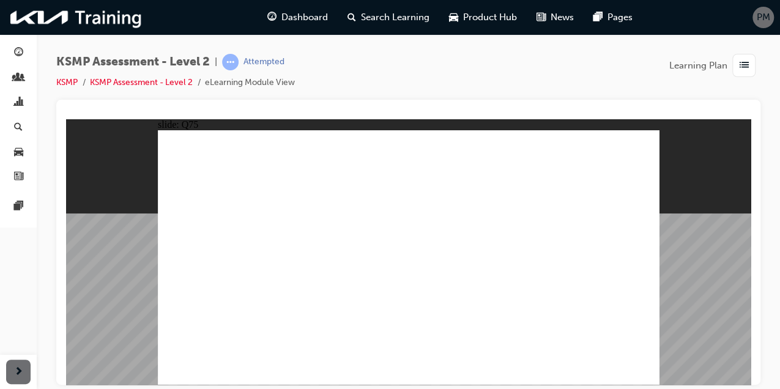
radio input "true"
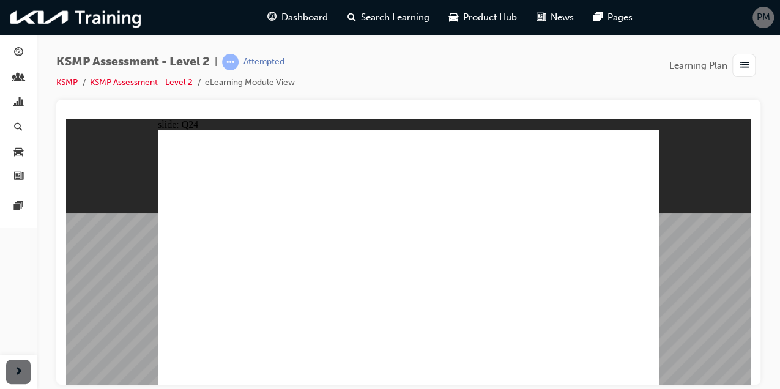
radio input "true"
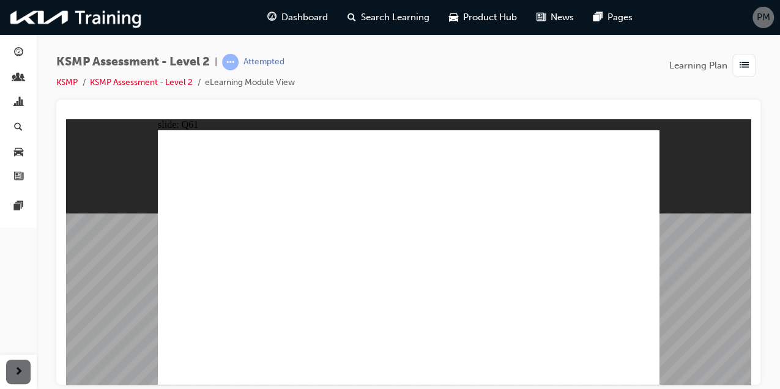
radio input "true"
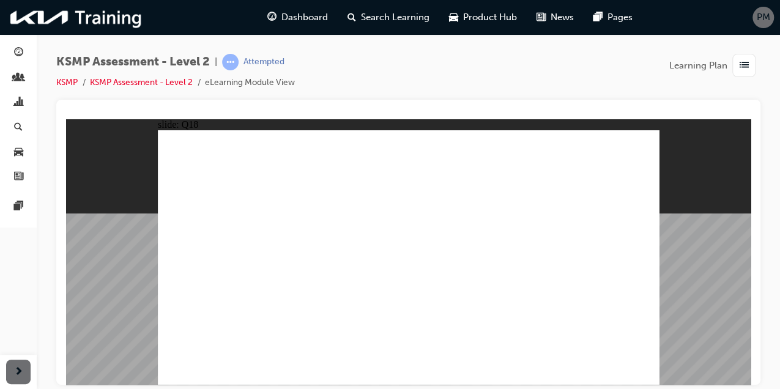
checkbox input "true"
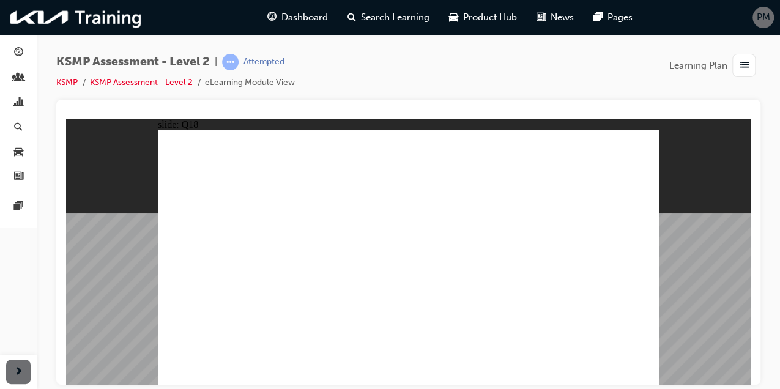
radio input "true"
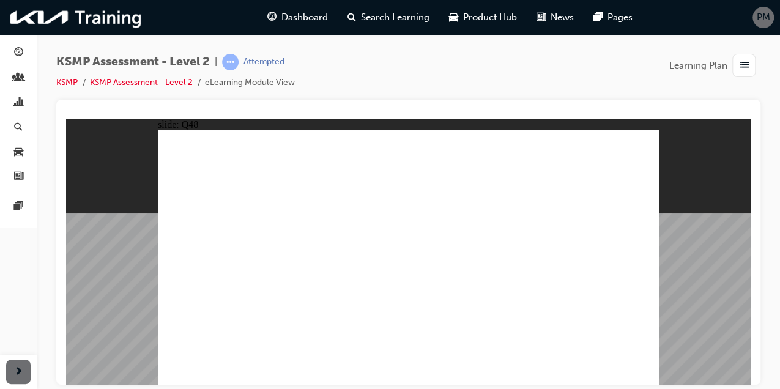
radio input "true"
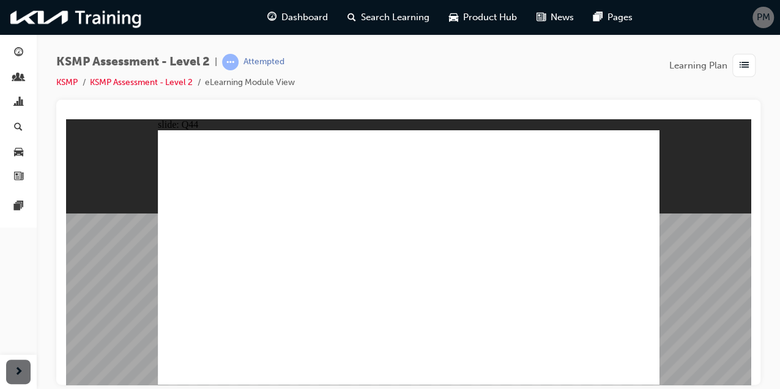
radio input "true"
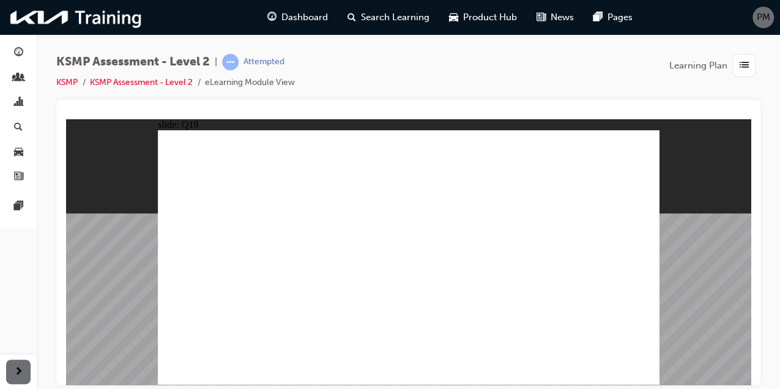
radio input "true"
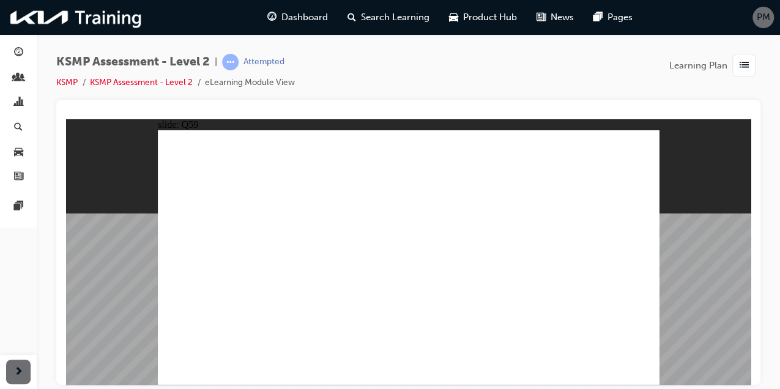
radio input "true"
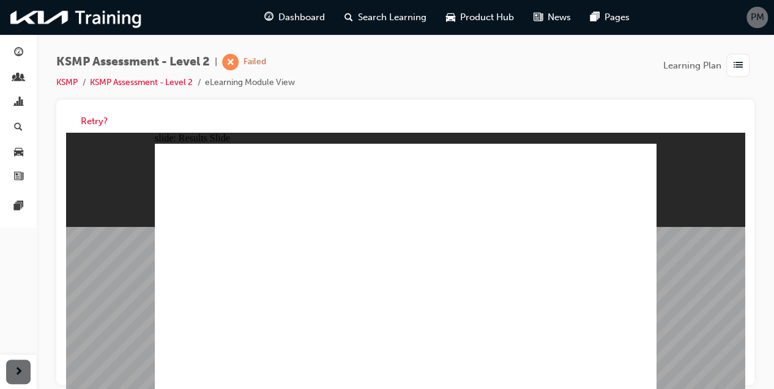
click at [92, 117] on button "Retry?" at bounding box center [94, 121] width 27 height 14
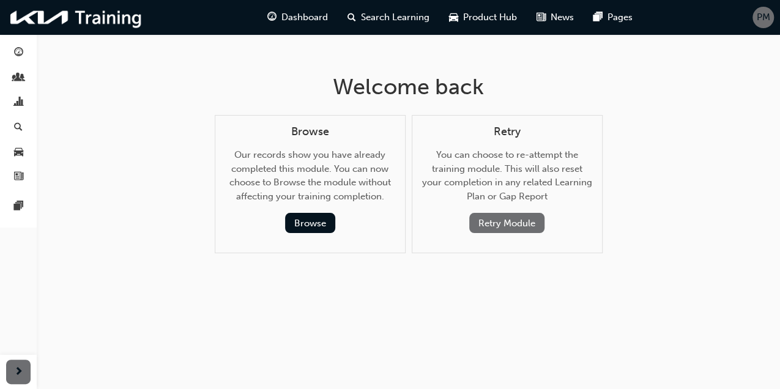
click at [502, 222] on button "Retry Module" at bounding box center [506, 223] width 75 height 20
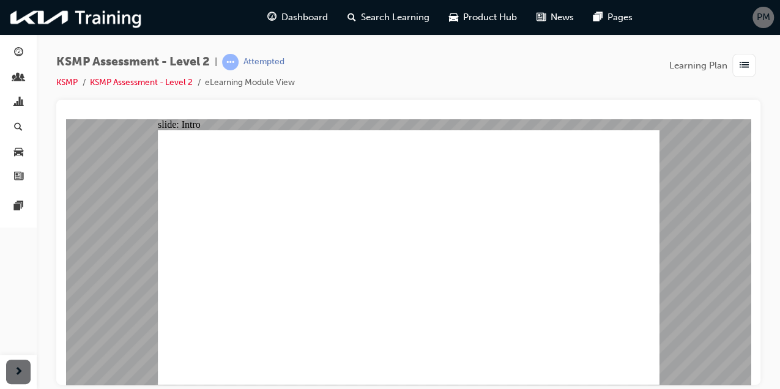
click at [346, 80] on div "KSMP Assessment - Level 2 | Attempted KSMP KSMP Assessment - Level 2 eLearning …" at bounding box center [408, 77] width 704 height 46
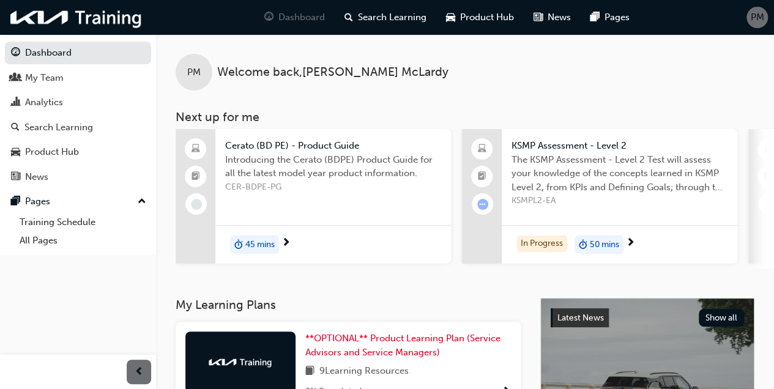
click at [600, 238] on span "50 mins" at bounding box center [604, 245] width 29 height 14
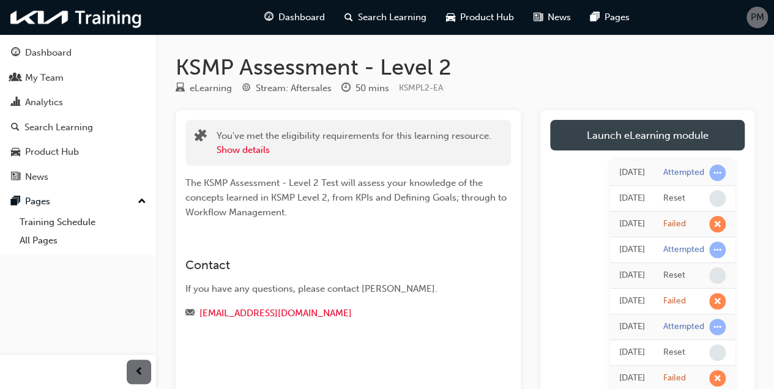
click at [625, 138] on link "Launch eLearning module" at bounding box center [647, 135] width 195 height 31
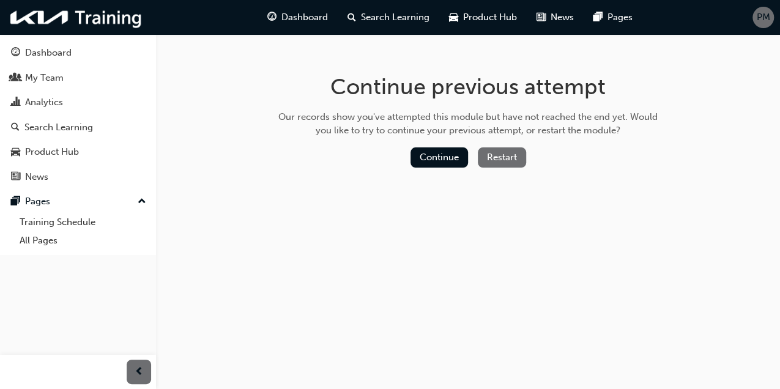
click at [509, 154] on button "Restart" at bounding box center [502, 157] width 48 height 20
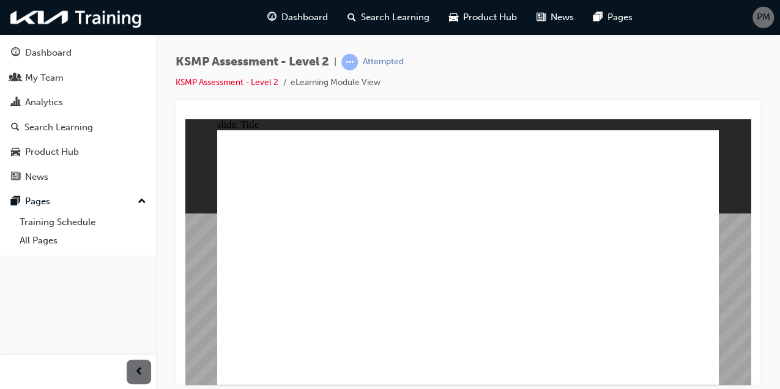
radio input "true"
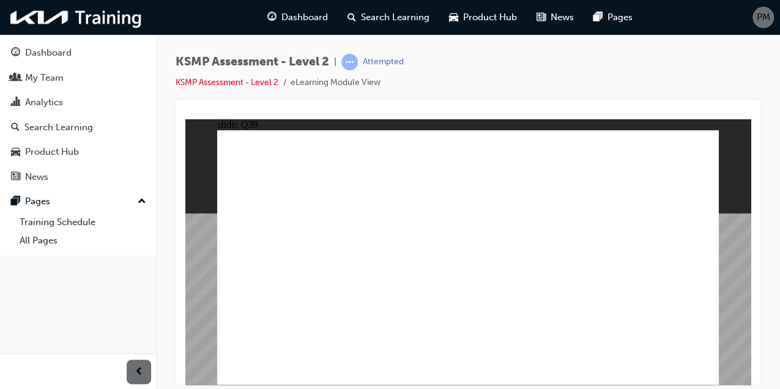
radio input "true"
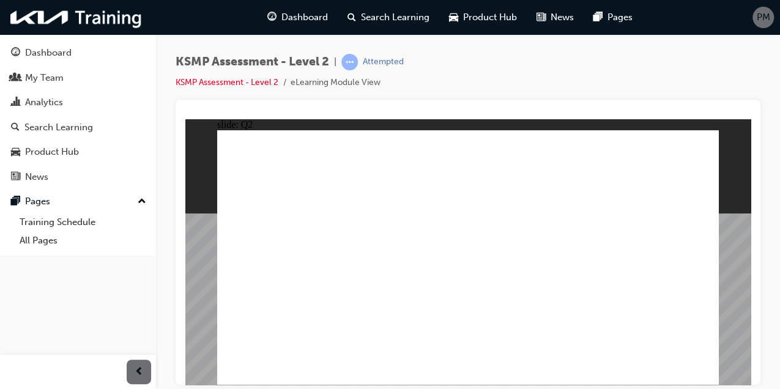
radio input "true"
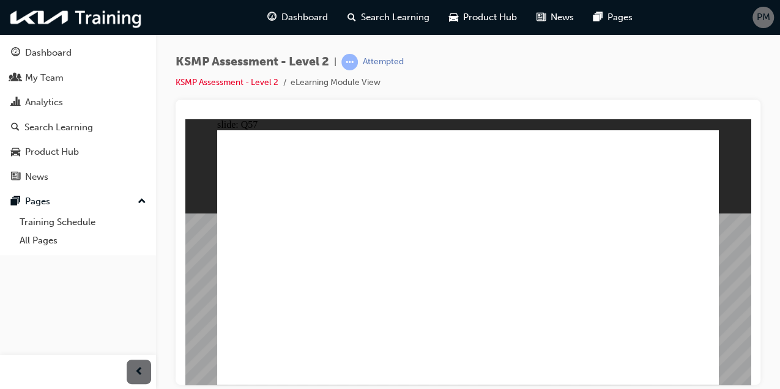
radio input "true"
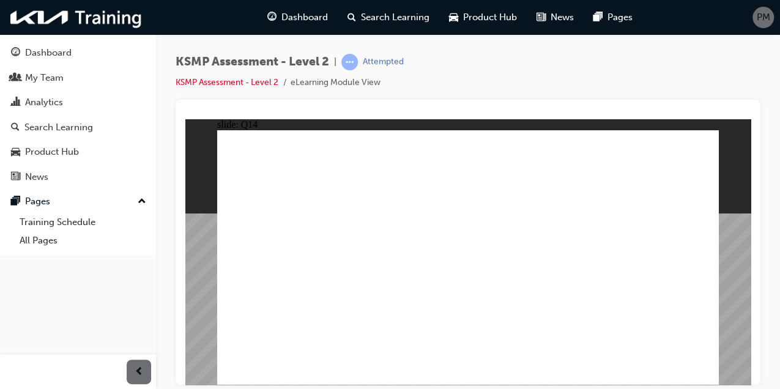
checkbox input "true"
radio input "true"
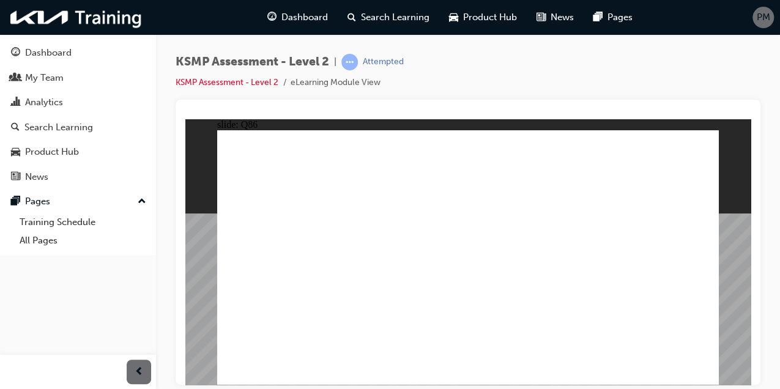
radio input "true"
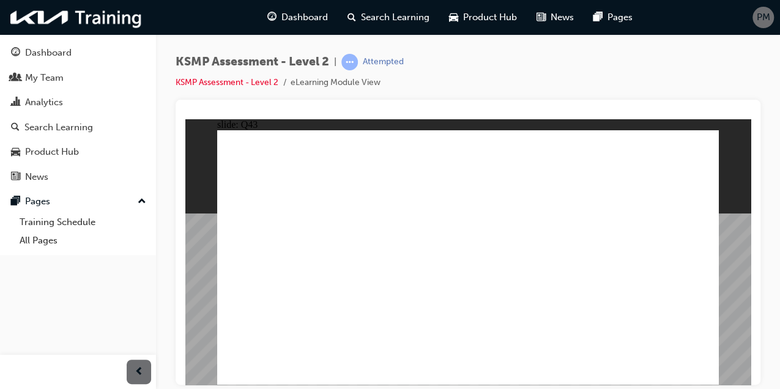
radio input "true"
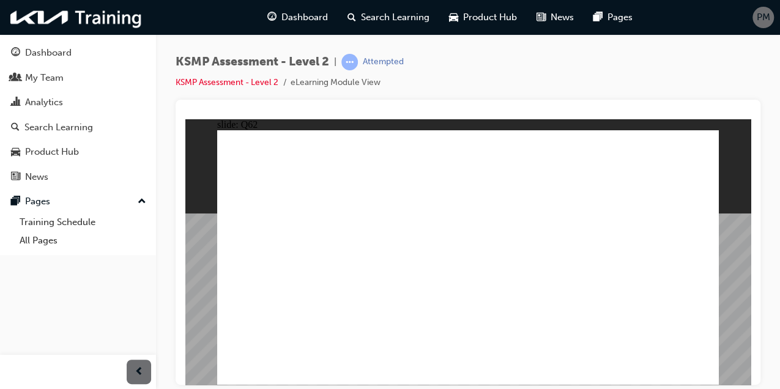
radio input "true"
drag, startPoint x: 479, startPoint y: 317, endPoint x: 536, endPoint y: 325, distance: 57.5
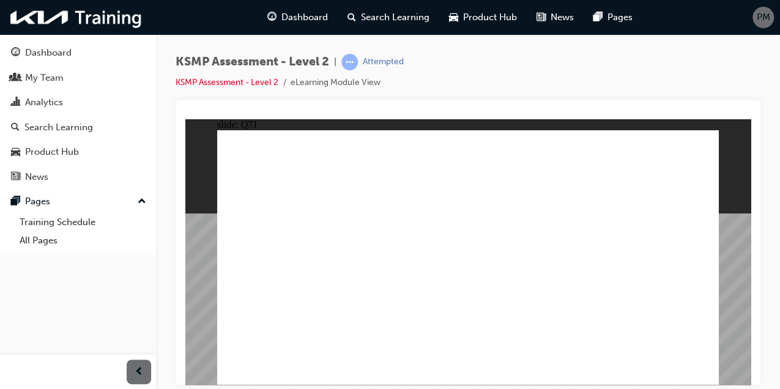
radio input "true"
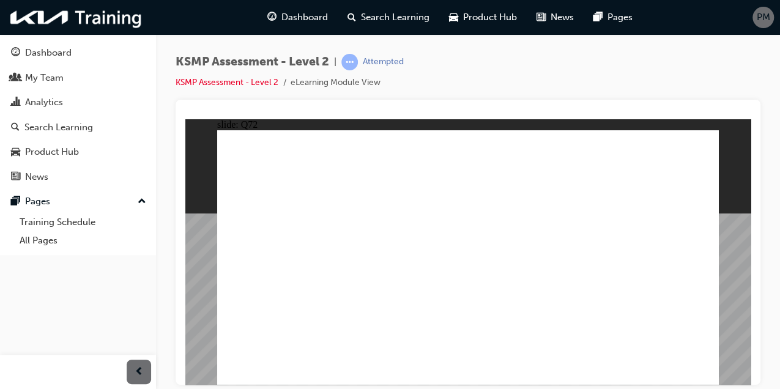
radio input "true"
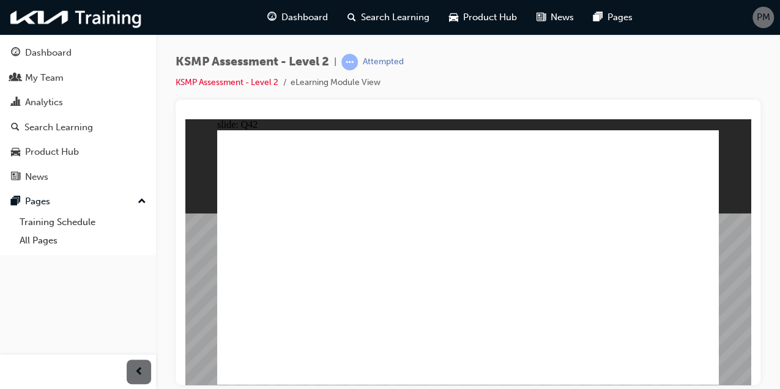
radio input "true"
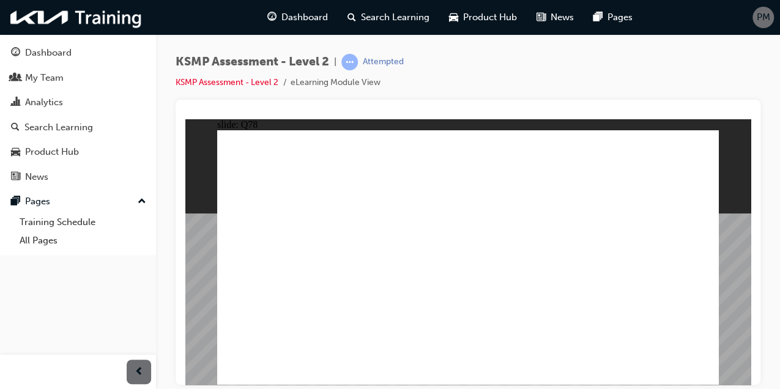
radio input "true"
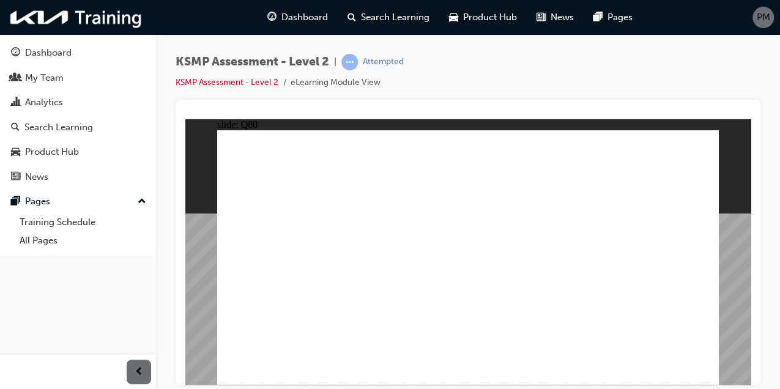
radio input "true"
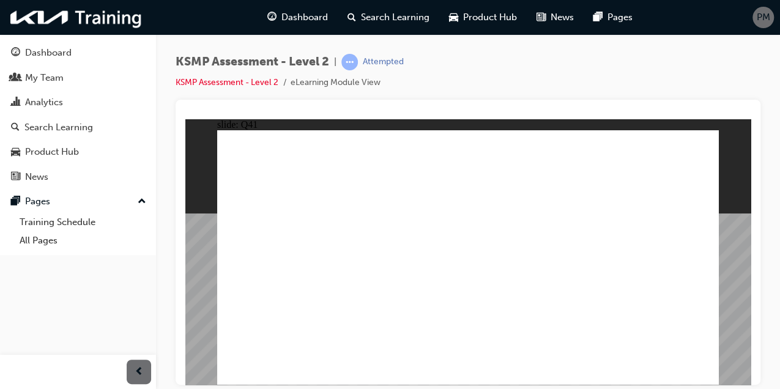
radio input "true"
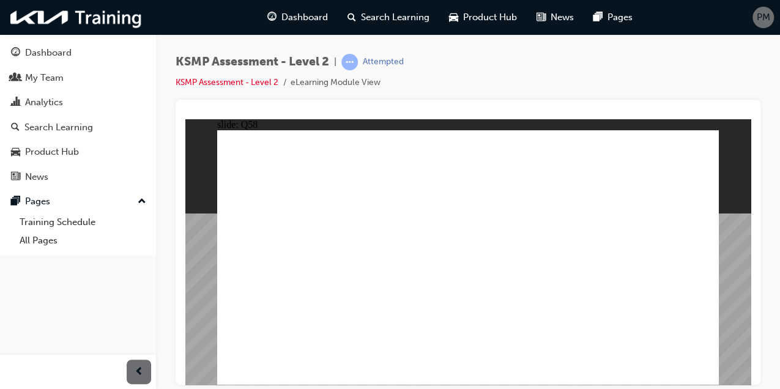
radio input "true"
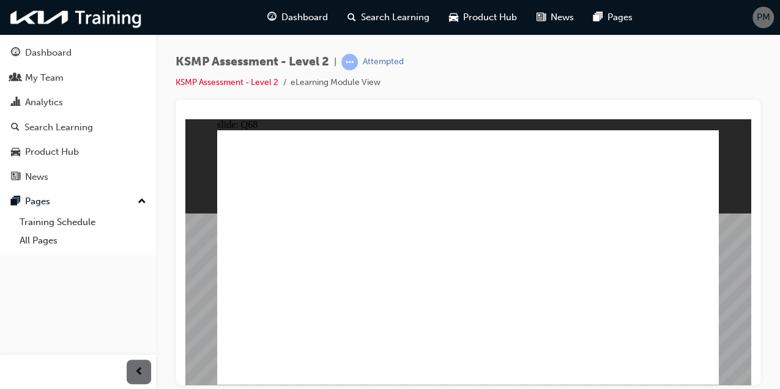
radio input "true"
